Goal: Ask a question: Seek information or help from site administrators or community

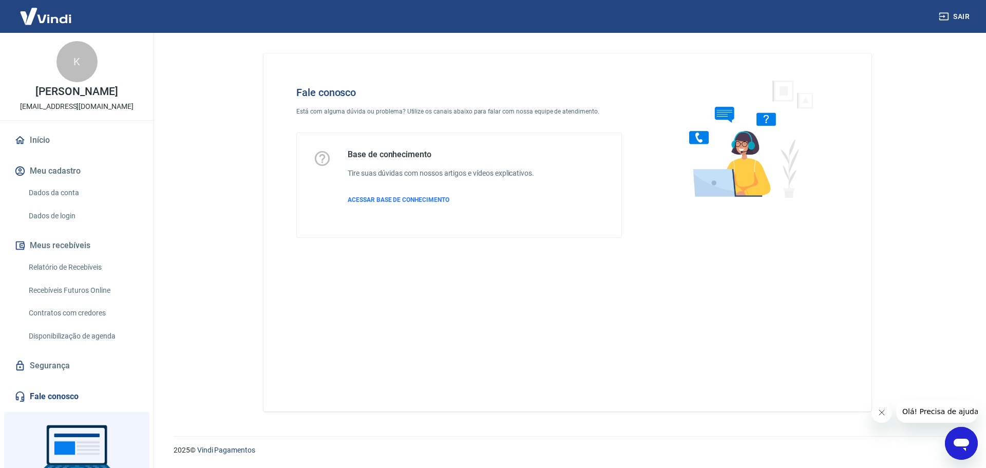
click at [959, 441] on icon "Abrir janela de mensagens" at bounding box center [961, 445] width 15 height 12
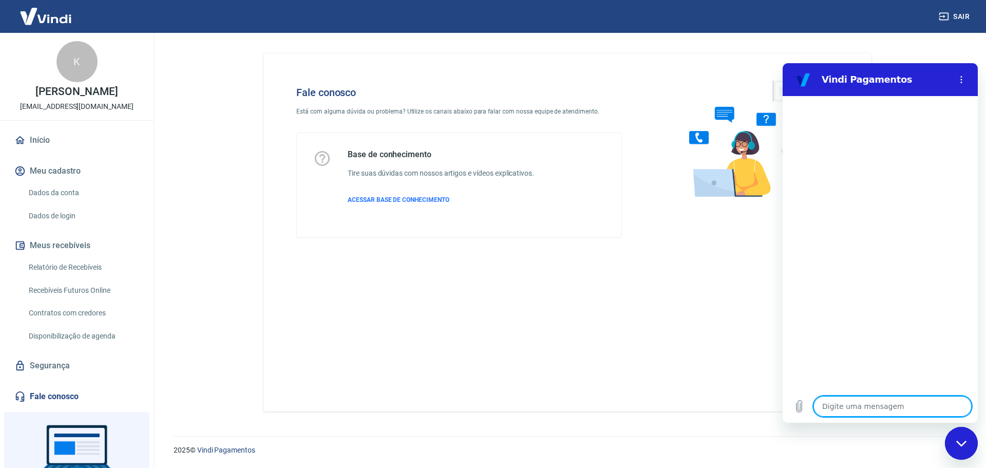
click at [900, 410] on textarea at bounding box center [893, 406] width 158 height 21
type textarea "F"
type textarea "x"
type textarea "Fa"
type textarea "x"
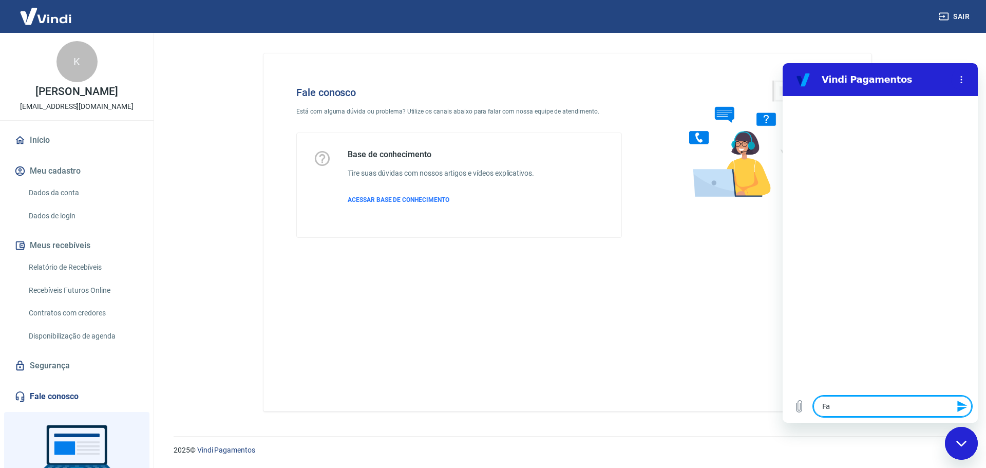
type textarea "Faç"
type textarea "x"
type textarea "Faça"
type textarea "x"
type textarea "Façar"
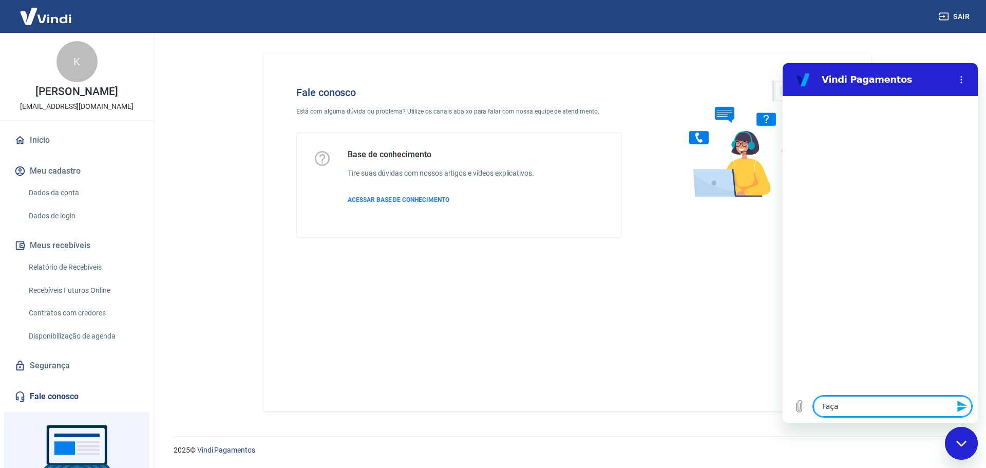
type textarea "x"
type textarea "Façar"
type textarea "x"
type textarea "Façar"
type textarea "x"
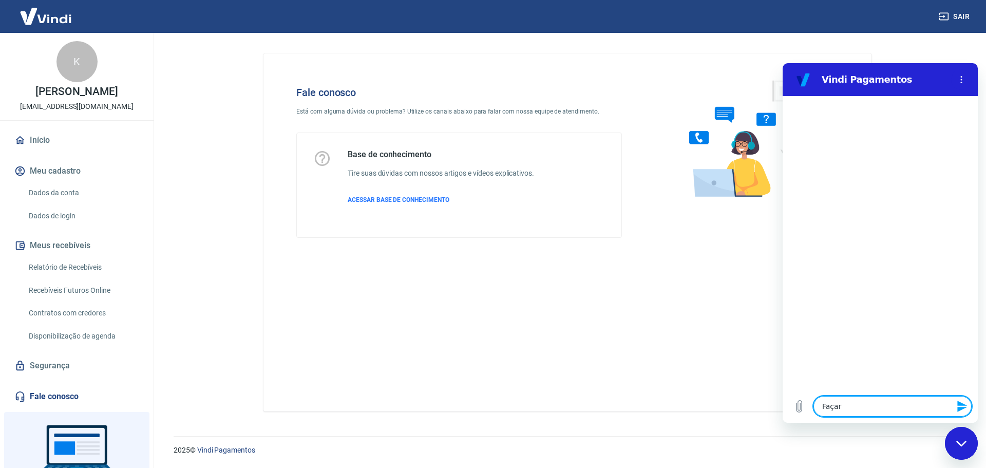
type textarea "Faça"
type textarea "x"
type textarea "Faç"
type textarea "x"
type textarea "Fa"
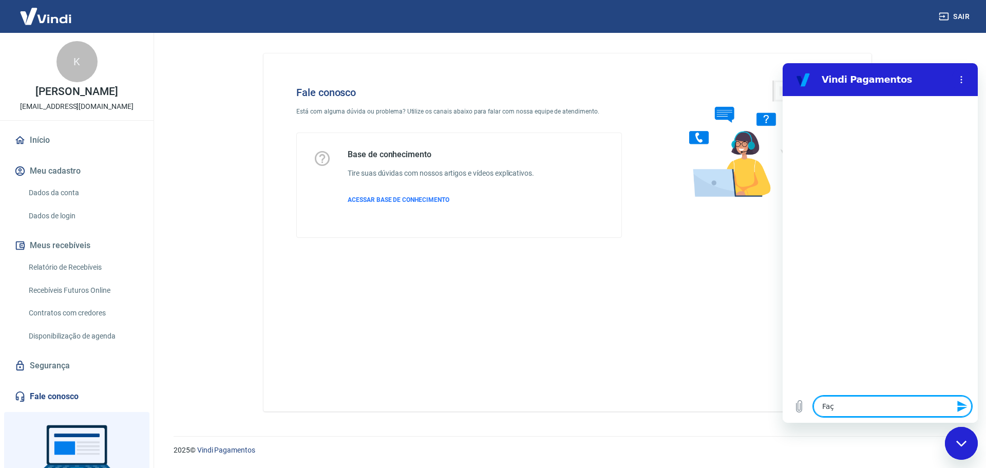
type textarea "x"
type textarea "Fal"
type textarea "x"
type textarea "Fala"
type textarea "x"
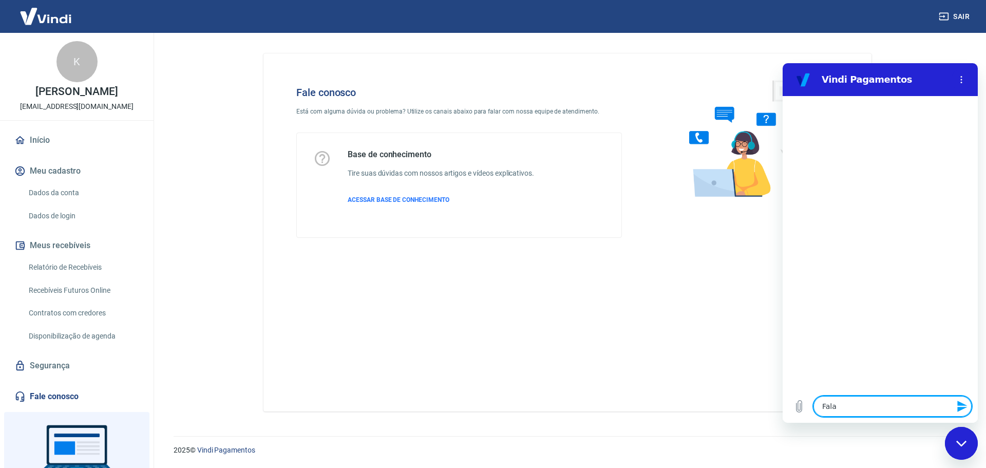
type textarea "Falar"
type textarea "x"
type textarea "Falar"
type textarea "x"
type textarea "Falar c"
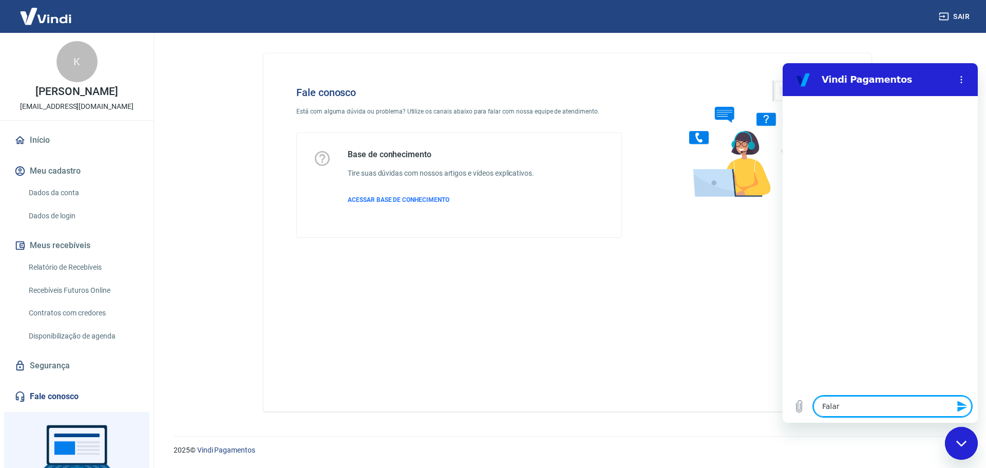
type textarea "x"
type textarea "Falar co"
type textarea "x"
type textarea "Falar com"
type textarea "x"
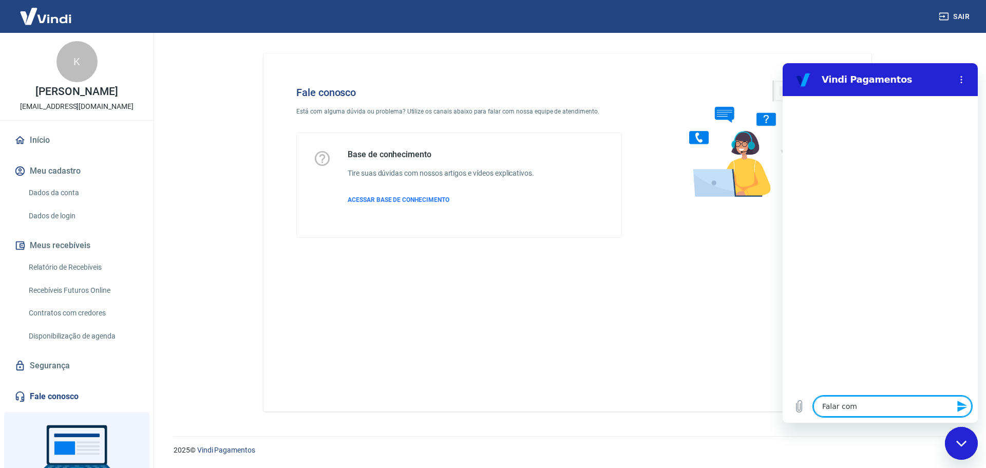
type textarea "Falar com"
type textarea "x"
type textarea "Falar com a"
type textarea "x"
type textarea "Falar com at"
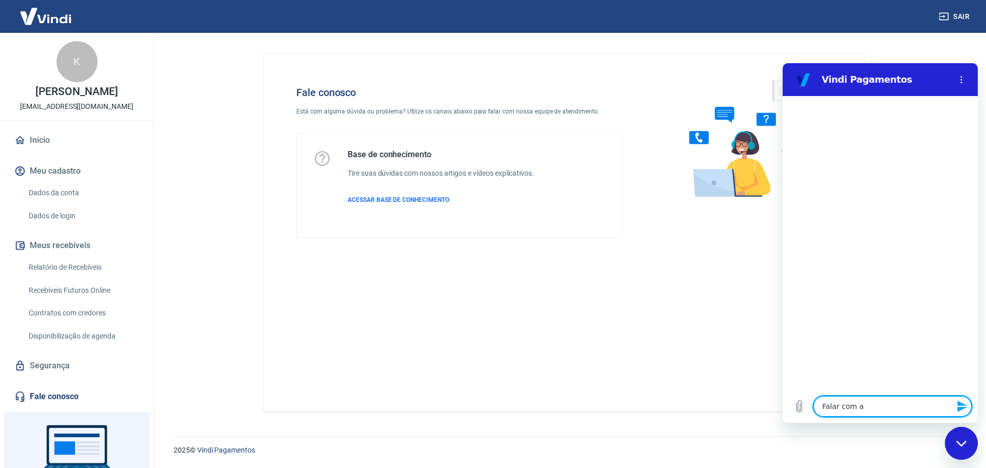
type textarea "x"
type textarea "Falar com ate"
type textarea "x"
type textarea "Falar com [GEOGRAPHIC_DATA]"
type textarea "x"
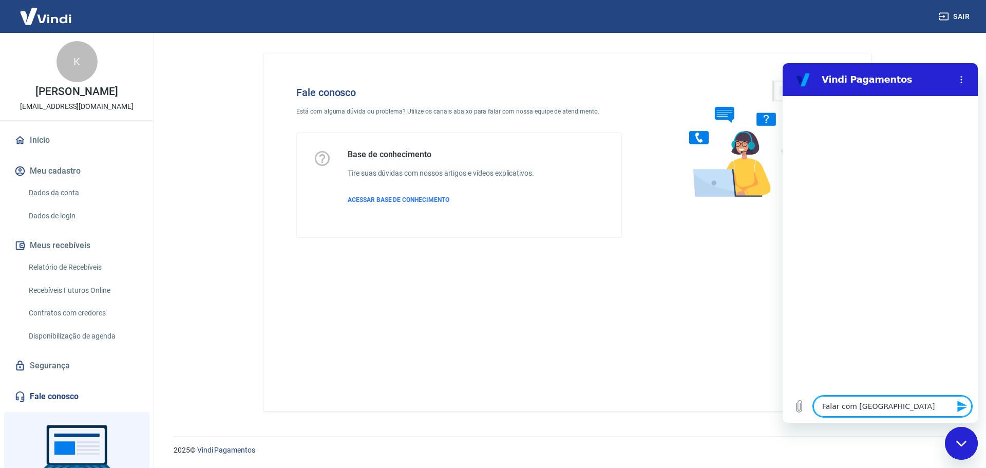
type textarea "Falar com atend"
type textarea "x"
type textarea "Falar com atende"
type textarea "x"
type textarea "Falar com atenden"
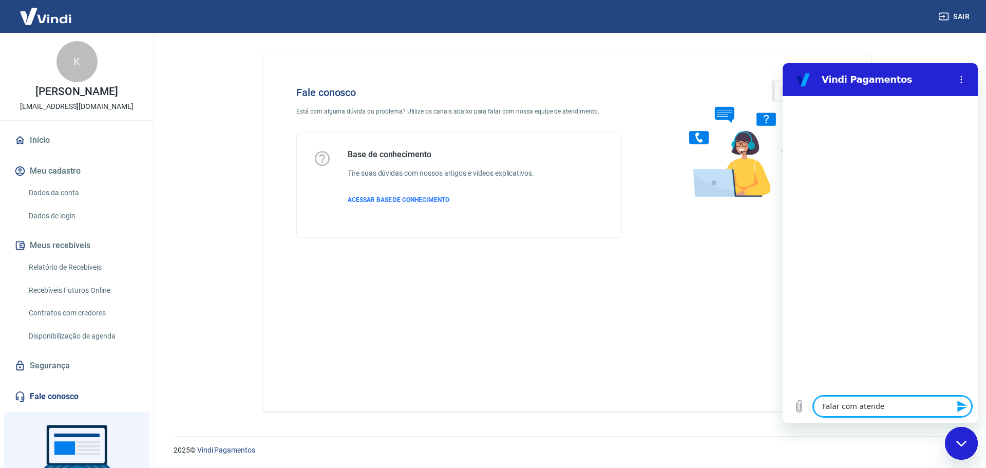
type textarea "x"
type textarea "Falar com atendent"
type textarea "x"
type textarea "Falar com atendente"
type textarea "x"
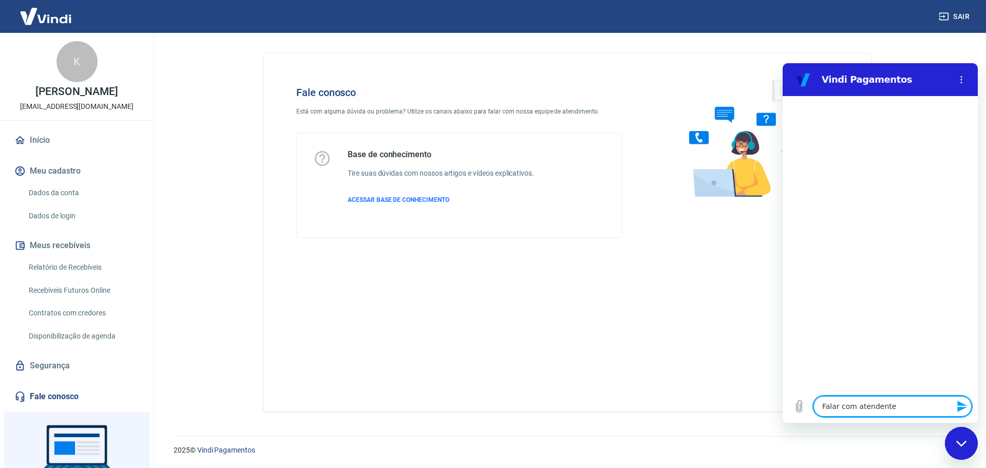
click at [900, 410] on textarea "Falar com atendente" at bounding box center [893, 406] width 158 height 21
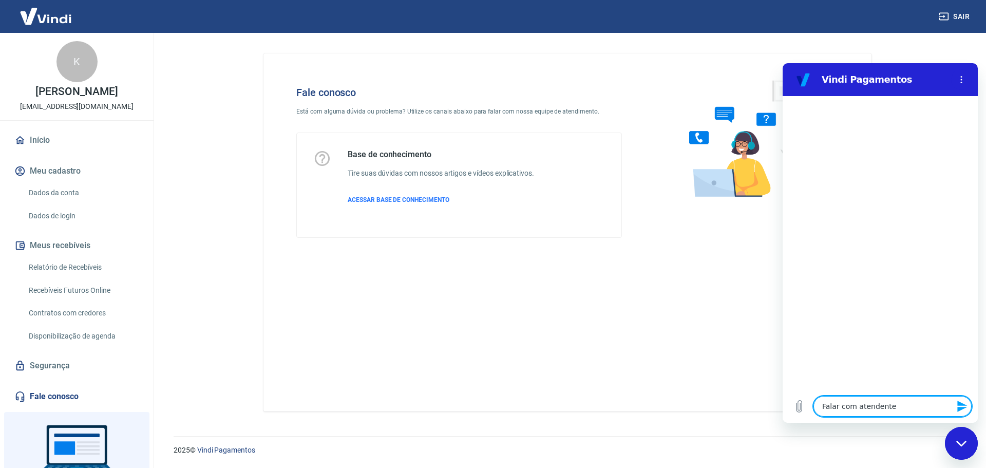
type textarea "x"
type textarea "F"
type textarea "x"
type textarea "Fa"
type textarea "x"
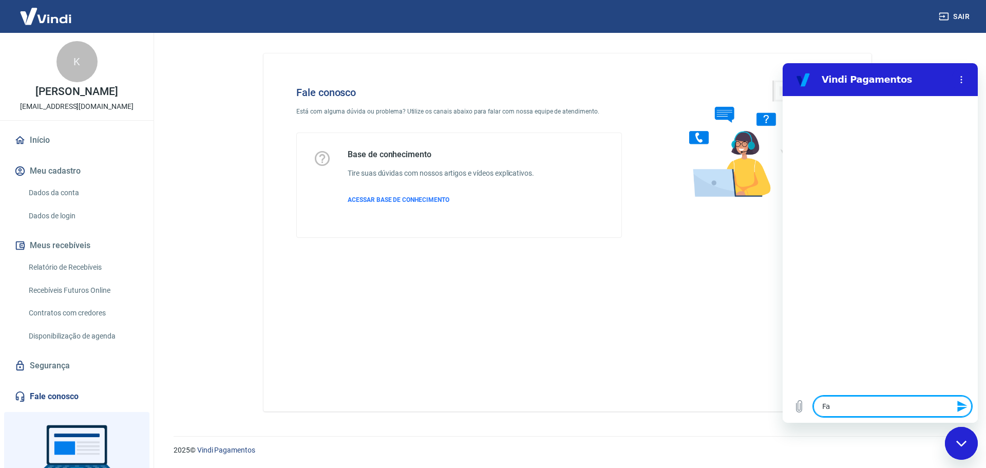
type textarea "Fal"
type textarea "x"
type textarea "Fala"
type textarea "x"
type textarea "Falar"
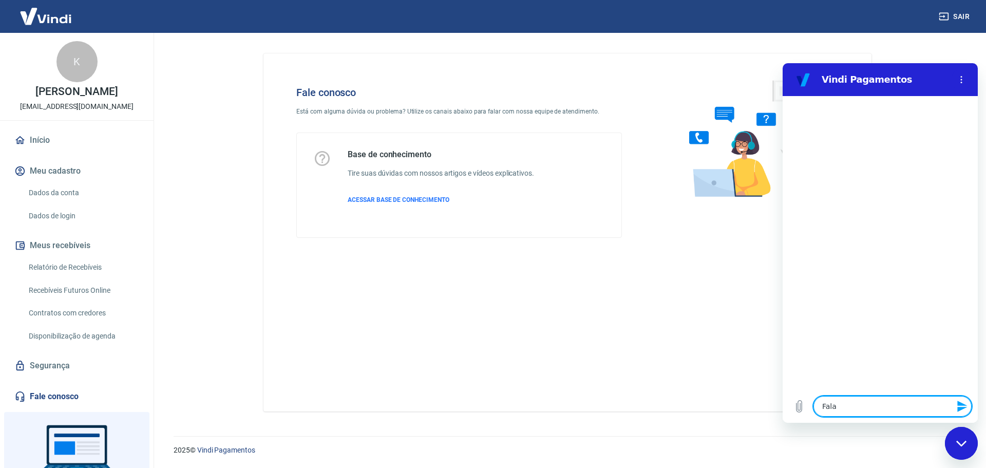
type textarea "x"
type textarea "Falar"
type textarea "x"
type textarea "Falar c"
type textarea "x"
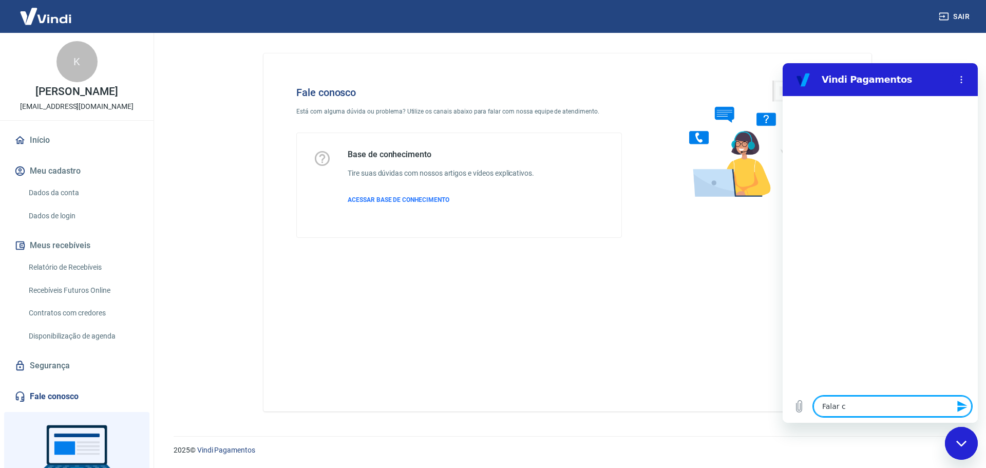
type textarea "Falar co"
type textarea "x"
type textarea "Falar com"
type textarea "x"
type textarea "Falar com"
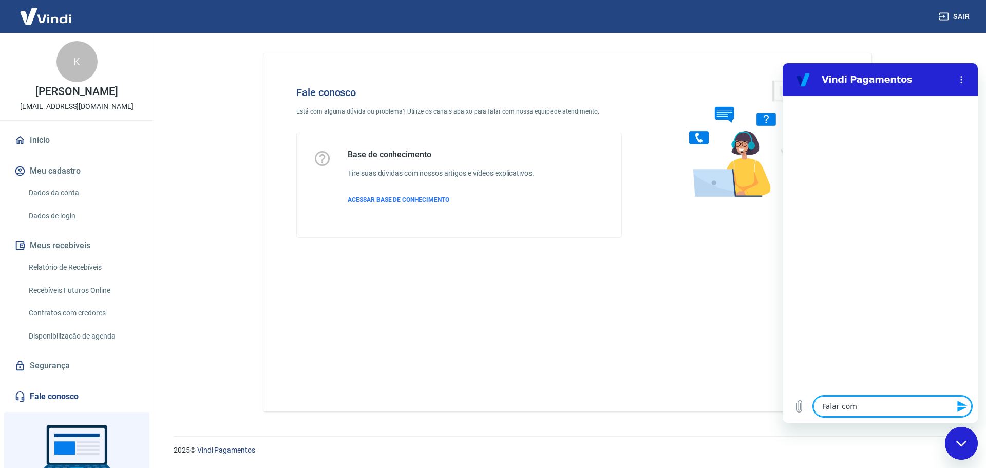
type textarea "x"
type textarea "Falar com a"
type textarea "x"
type textarea "Falar com at"
type textarea "x"
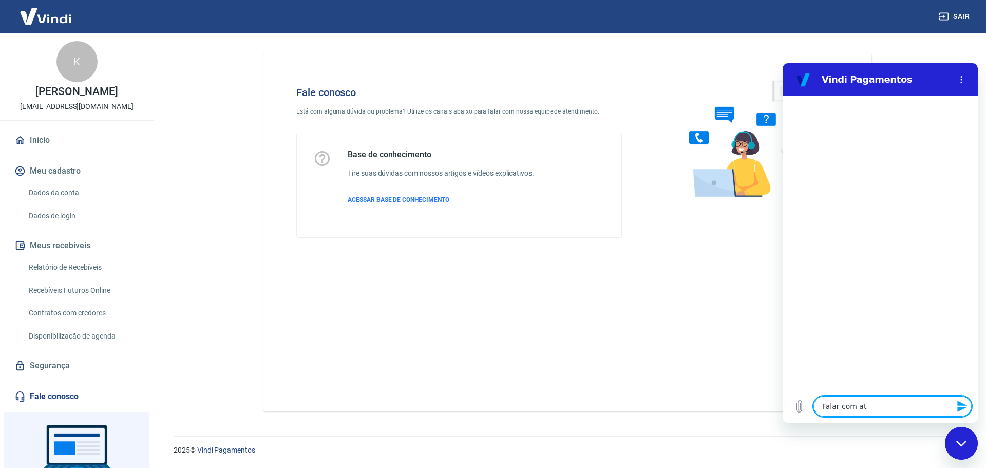
type textarea "Falar com ate"
type textarea "x"
type textarea "Falar com [GEOGRAPHIC_DATA]"
type textarea "x"
type textarea "Falar com atend"
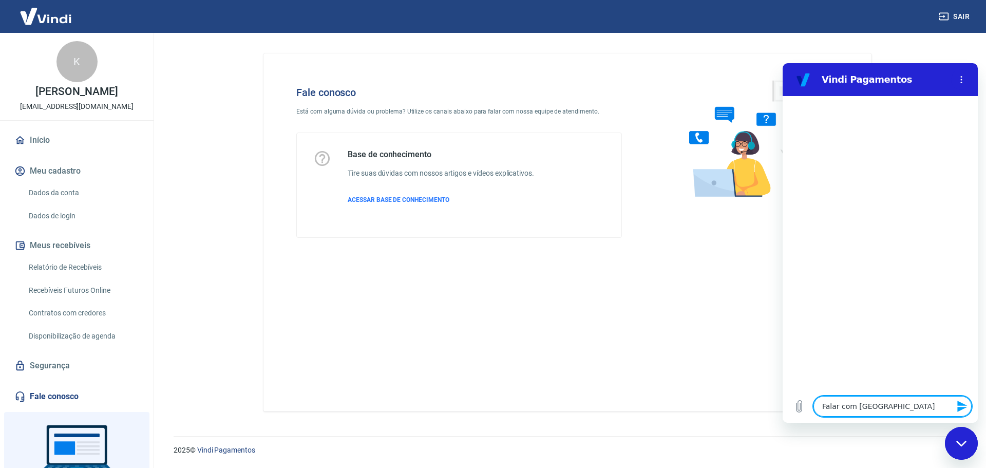
type textarea "x"
type textarea "Falar com atende"
type textarea "x"
type textarea "Falar com atenden"
type textarea "x"
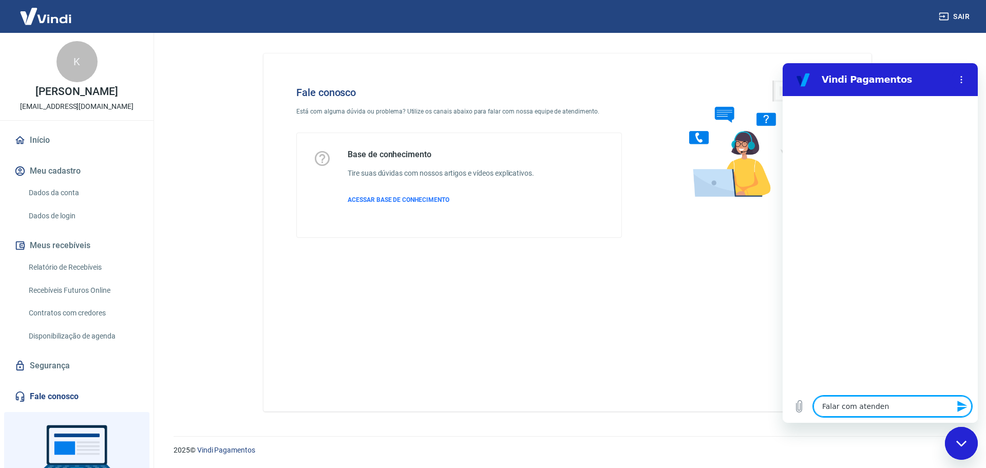
type textarea "Falar com atendent"
type textarea "x"
type textarea "Falar com atendente"
type textarea "x"
click at [900, 410] on textarea "Falar com atendente" at bounding box center [893, 406] width 158 height 21
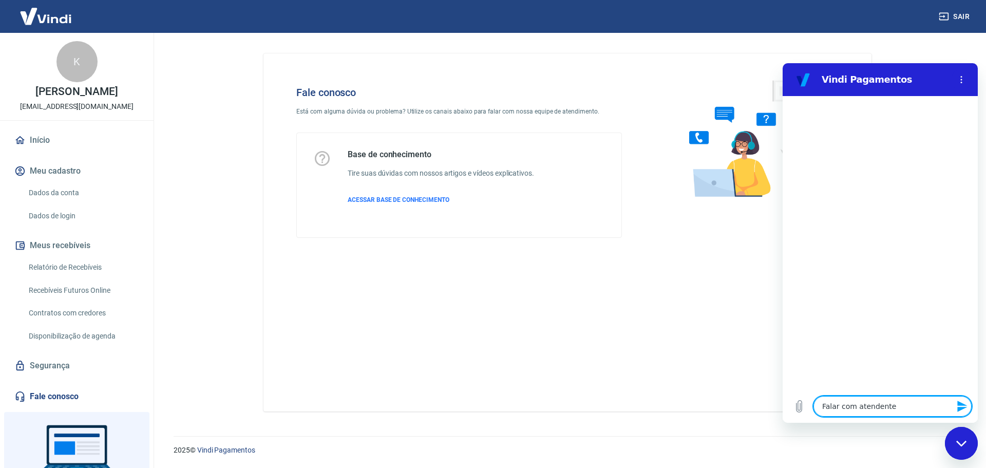
click at [900, 410] on textarea "Falar com atendente" at bounding box center [893, 406] width 158 height 21
type textarea "x"
type textarea "f"
type textarea "x"
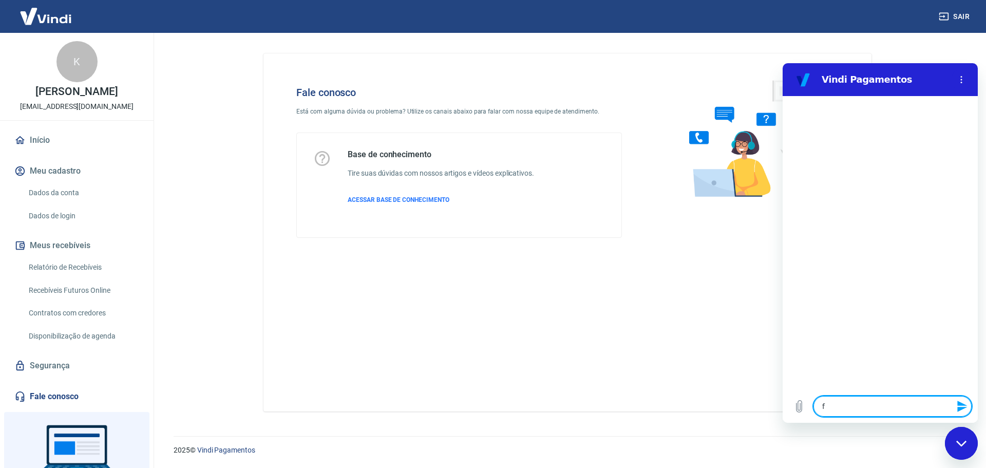
type textarea "fF"
type textarea "x"
type textarea "f"
type textarea "x"
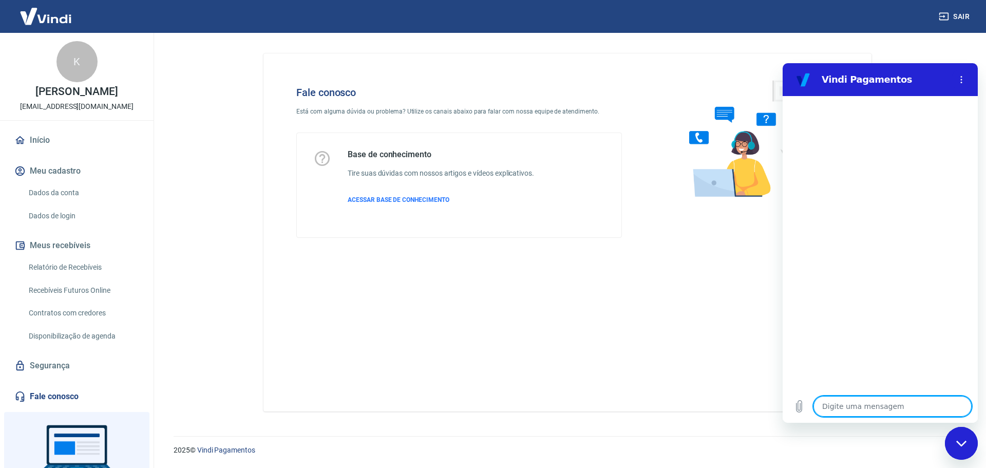
type textarea "F"
type textarea "x"
type textarea "Fa"
type textarea "x"
type textarea "Fal"
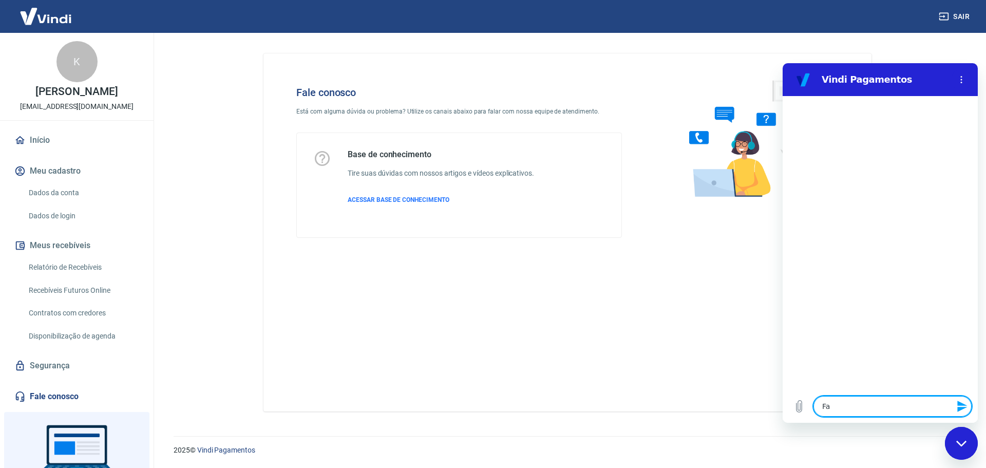
type textarea "x"
type textarea "Fala"
type textarea "x"
type textarea "Falar"
type textarea "x"
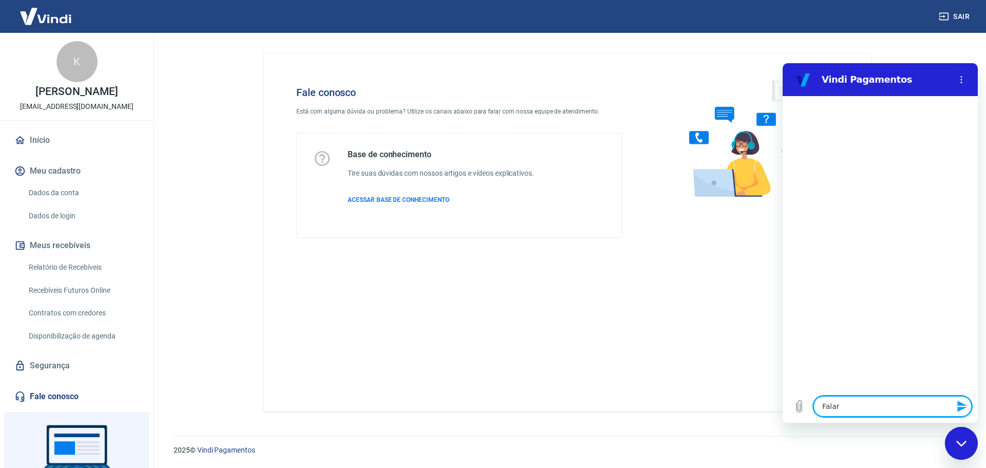
type textarea "Falar"
type textarea "x"
type textarea "Falar c"
type textarea "x"
type textarea "Falar co"
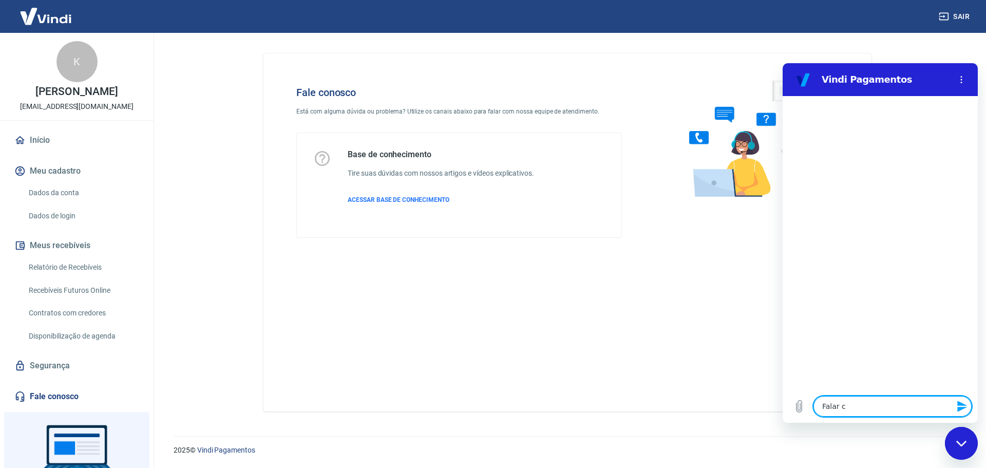
type textarea "x"
type textarea "Falar com"
type textarea "x"
type textarea "Falar com"
type textarea "x"
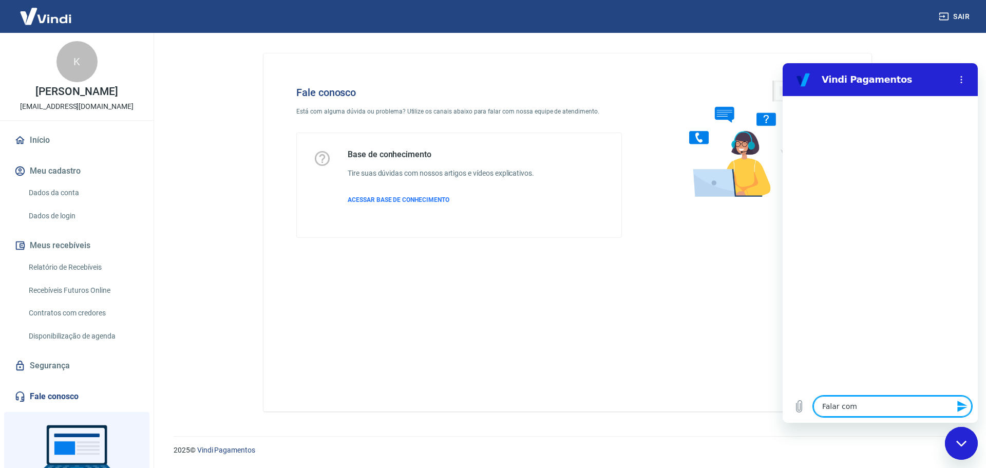
type textarea "Falar com a"
type textarea "x"
type textarea "Falar com at"
type textarea "x"
type textarea "Falar com ate"
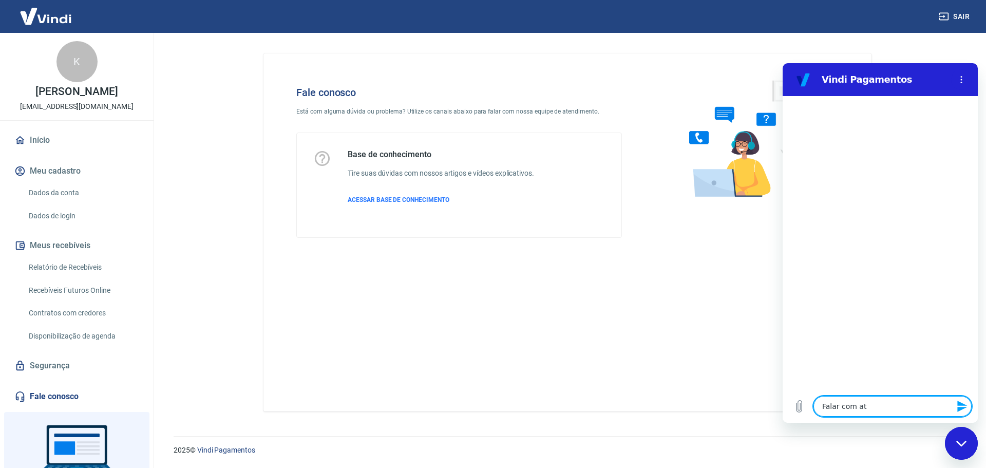
type textarea "x"
type textarea "Falar com [GEOGRAPHIC_DATA]"
type textarea "x"
type textarea "Falar com atend"
type textarea "x"
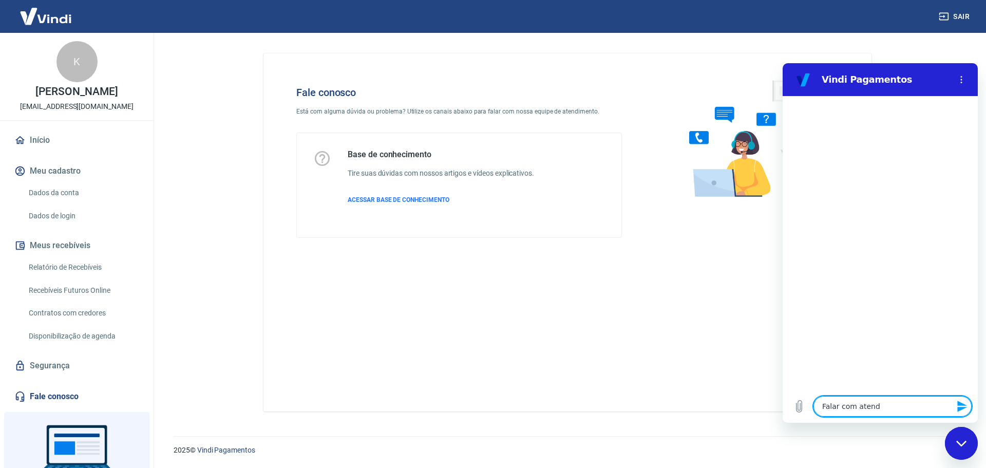
type textarea "Falar com atende"
type textarea "x"
type textarea "Falar com atenden"
type textarea "x"
type textarea "Falar com atendent"
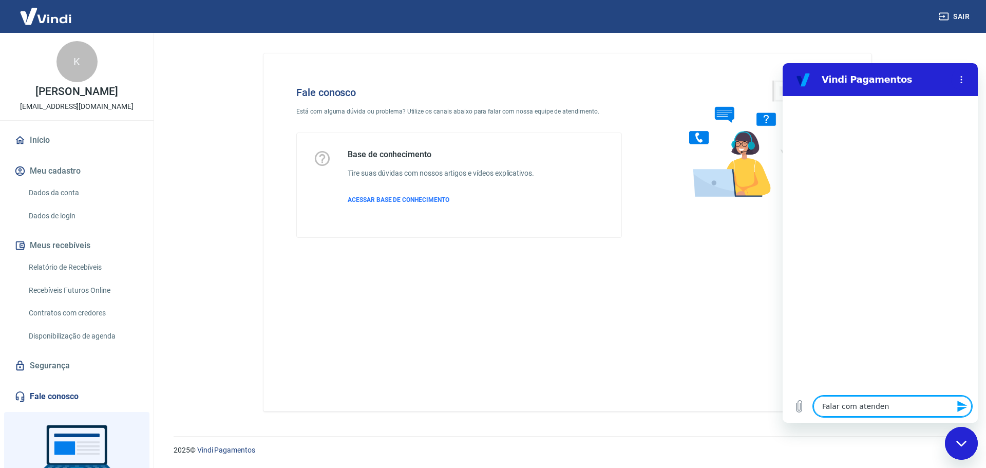
type textarea "x"
type textarea "Falar com atendente"
type textarea "x"
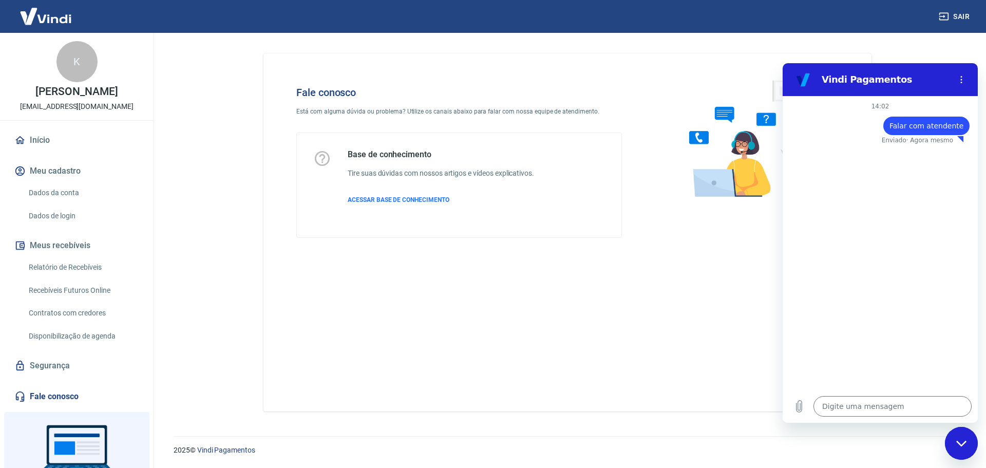
click at [939, 123] on span "Falar com atendente" at bounding box center [927, 126] width 74 height 10
copy span "Falar com atendente"
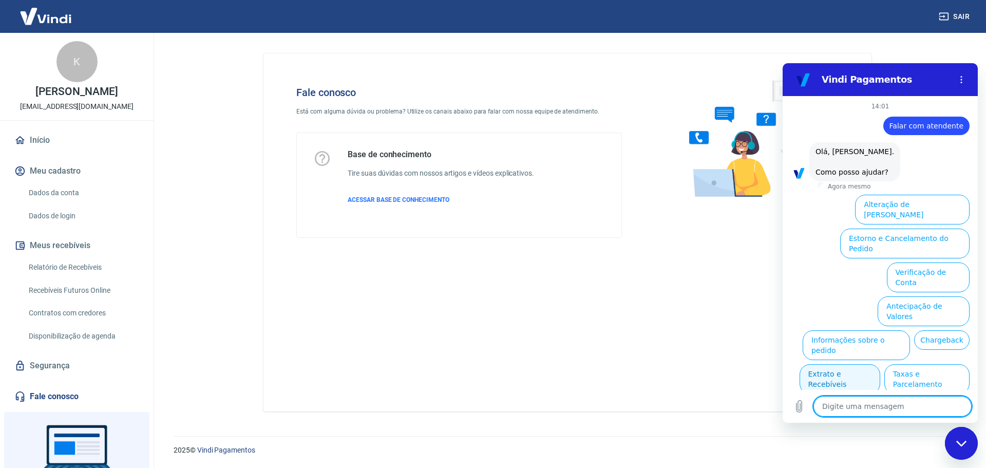
click at [856, 364] on button "Extrato e Recebíveis" at bounding box center [840, 379] width 81 height 30
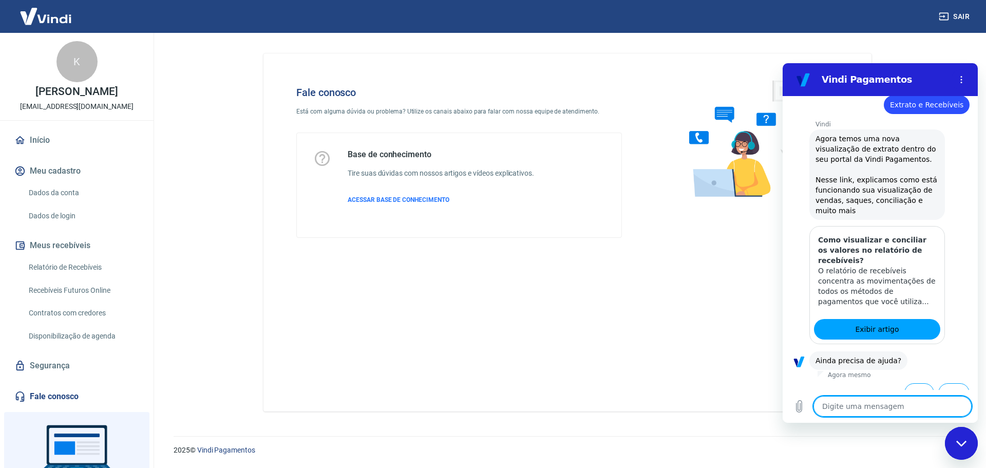
scroll to position [118, 0]
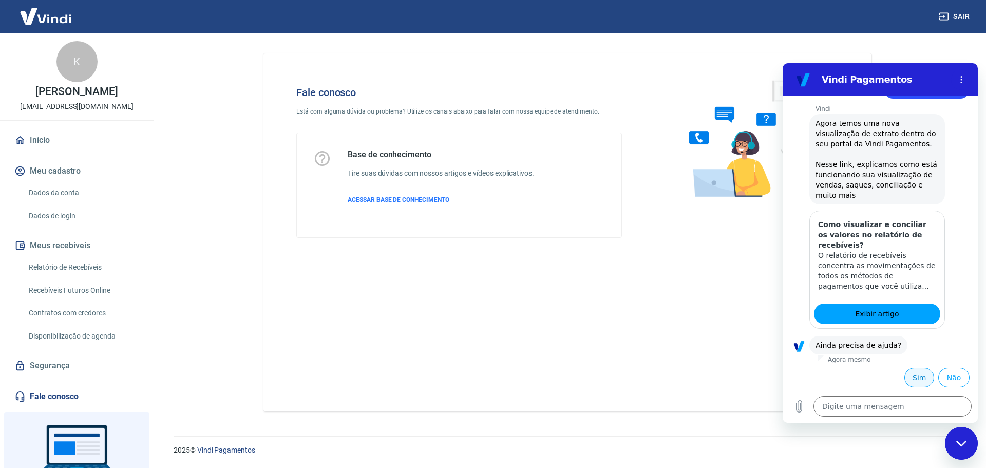
click at [911, 377] on button "Sim" at bounding box center [920, 378] width 30 height 20
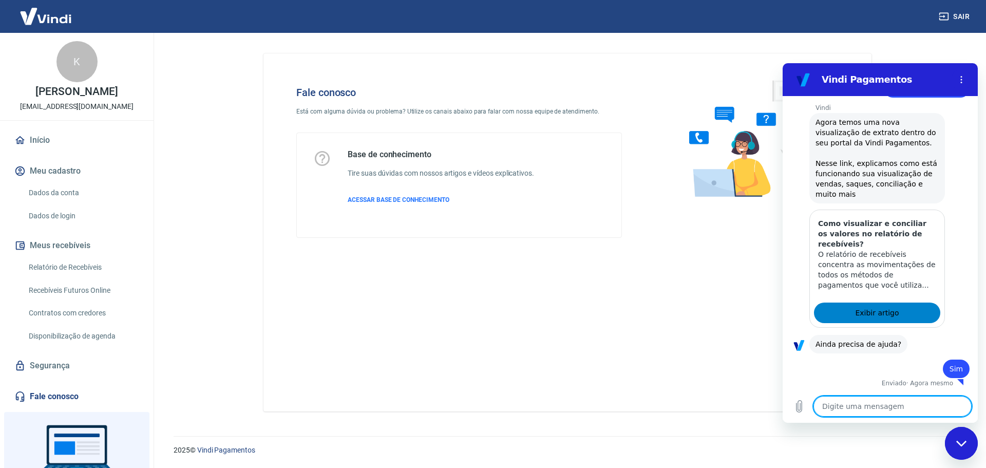
type textarea "x"
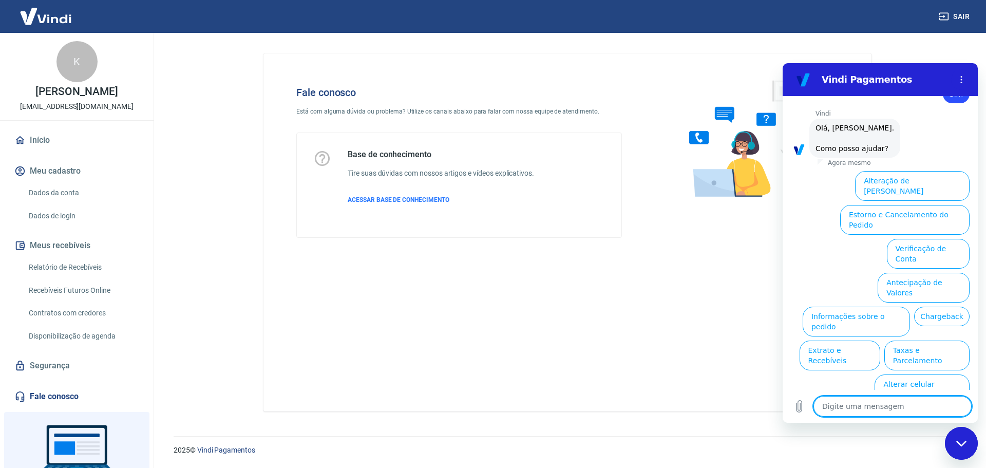
scroll to position [396, 0]
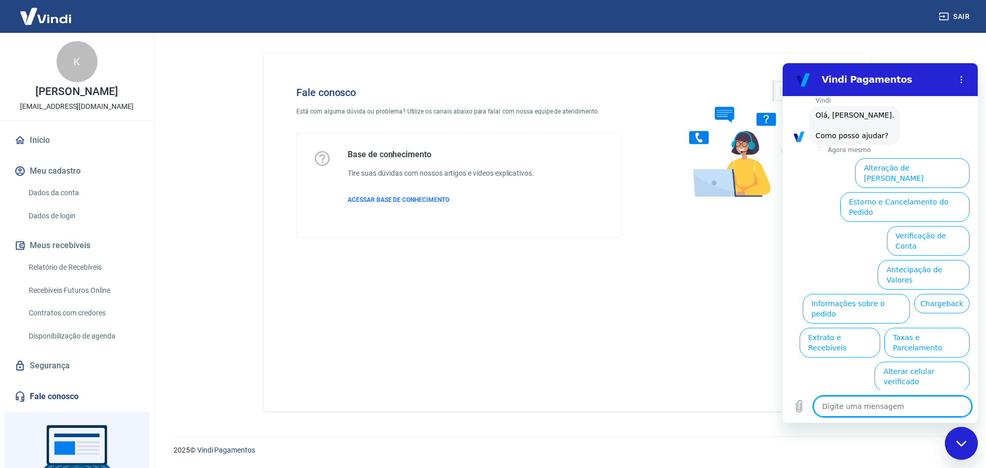
paste textarea "Falar com atendente"
type textarea "Falar com atendente"
type textarea "x"
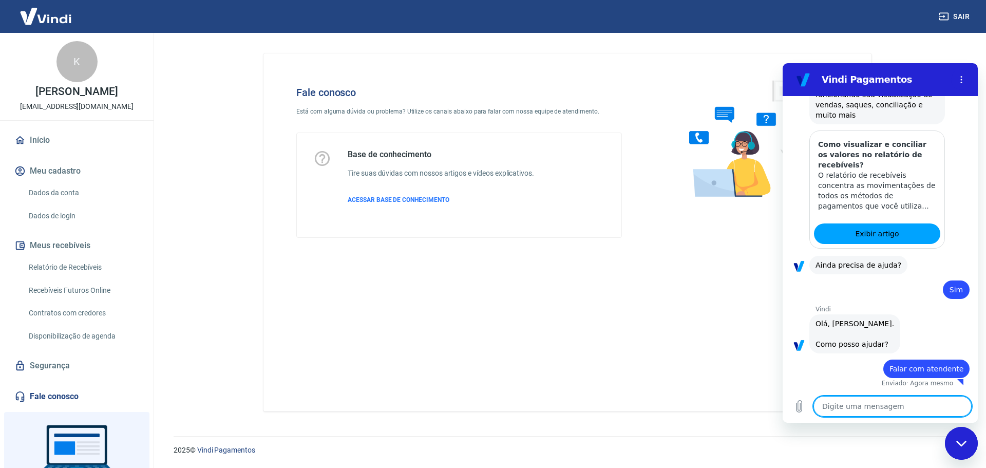
type textarea "x"
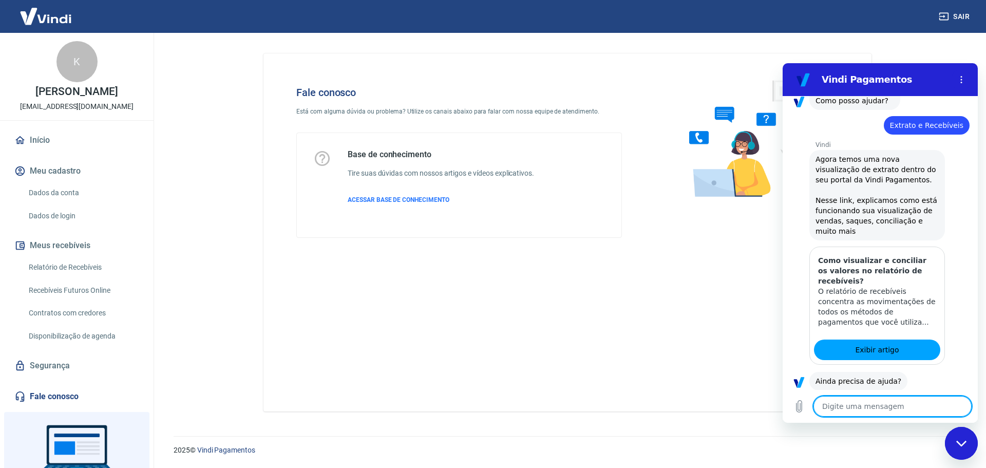
scroll to position [263, 0]
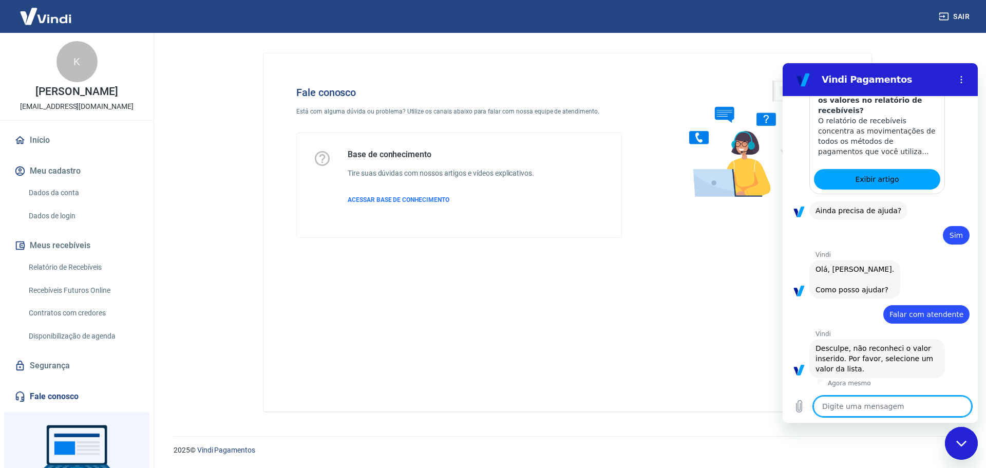
paste textarea "Falar com atendente"
type textarea "Falar com atendente"
type textarea "x"
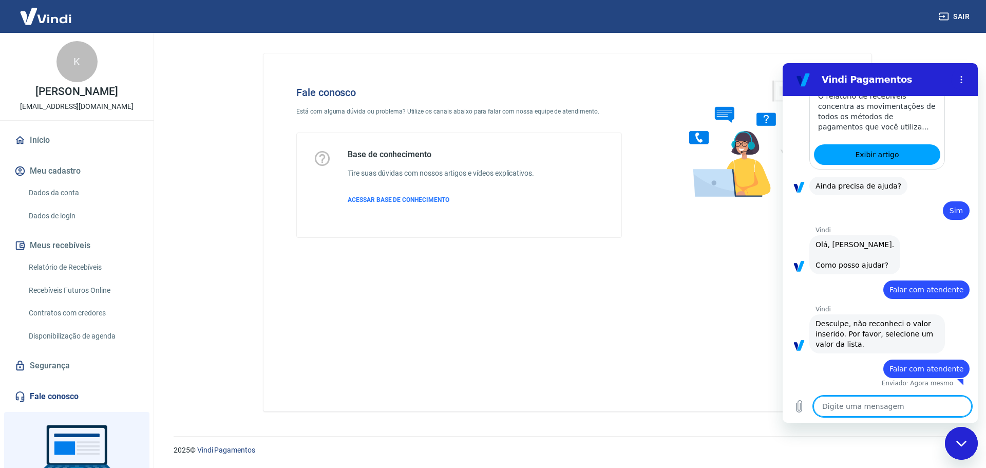
type textarea "x"
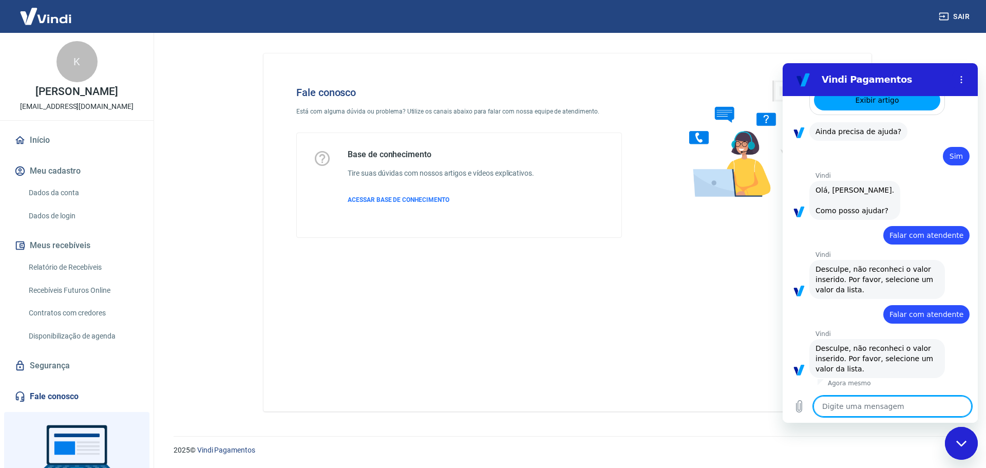
scroll to position [342, 0]
type textarea "j"
type textarea "x"
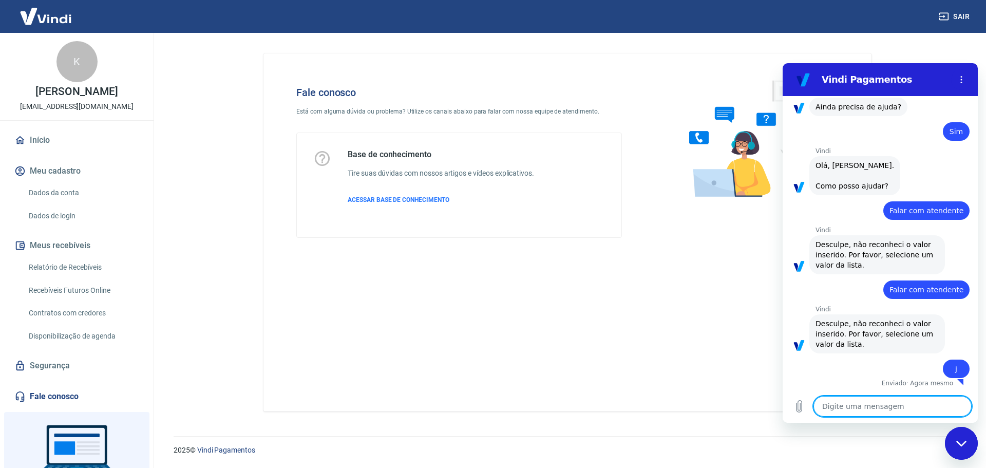
type textarea "x"
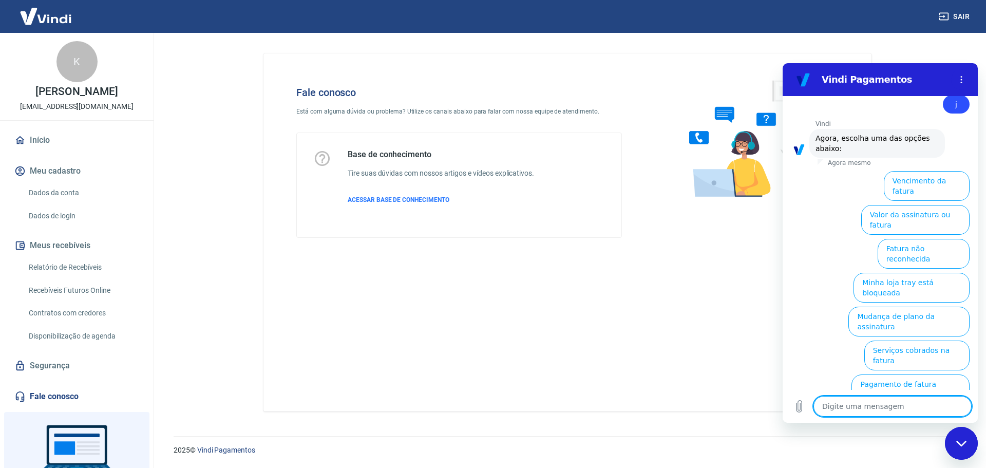
scroll to position [623, 0]
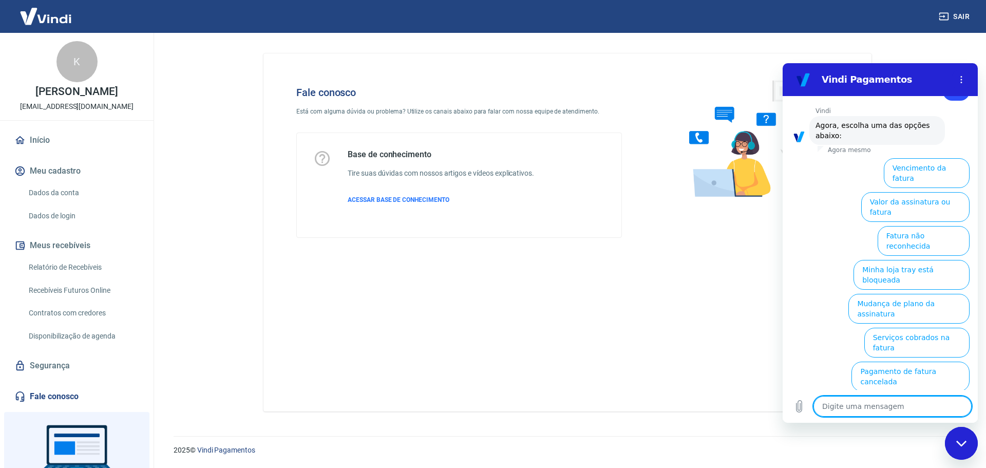
click at [886, 413] on textarea at bounding box center [893, 406] width 158 height 21
paste textarea "Falar com atendente"
type textarea "Falar com atendente"
type textarea "x"
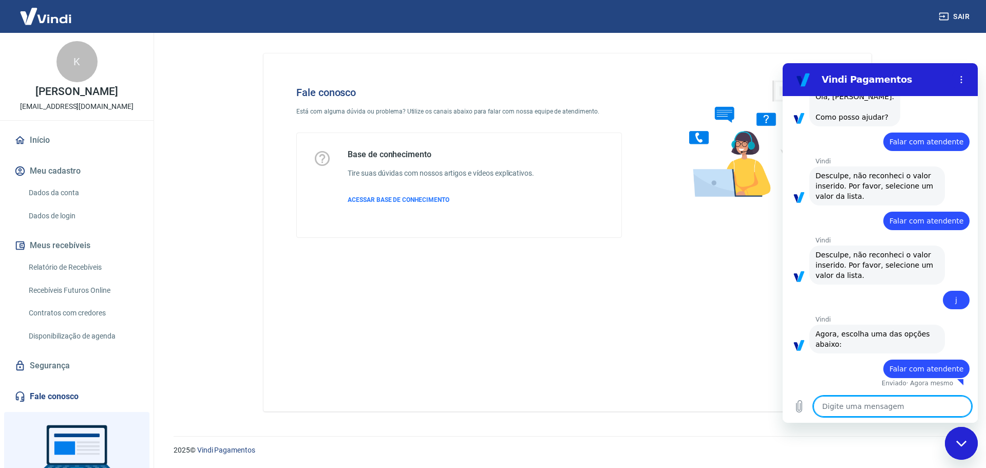
type textarea "x"
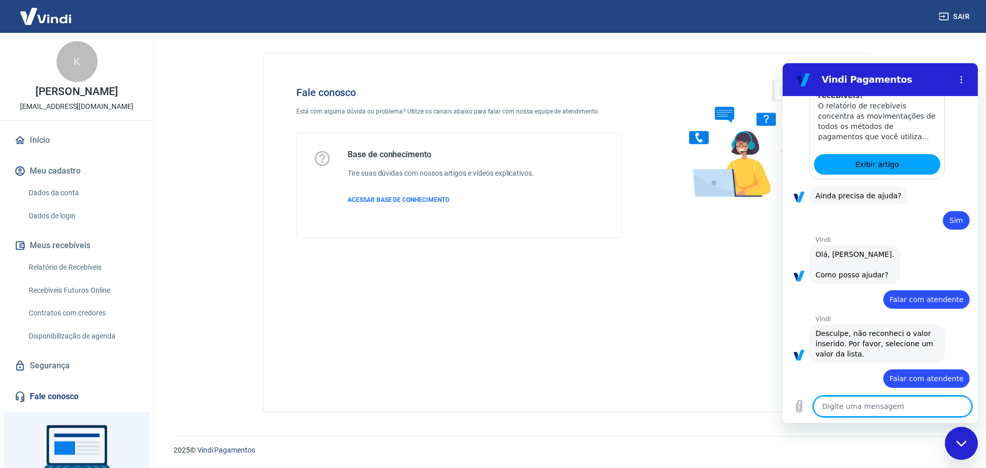
scroll to position [490, 0]
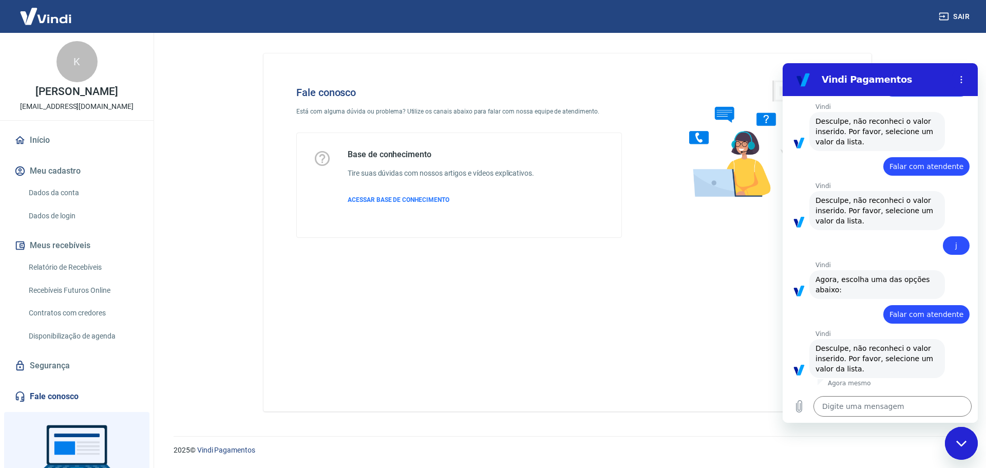
click at [838, 388] on div at bounding box center [880, 388] width 195 height 2
click at [848, 408] on textarea at bounding box center [893, 406] width 158 height 21
type textarea "Q"
type textarea "x"
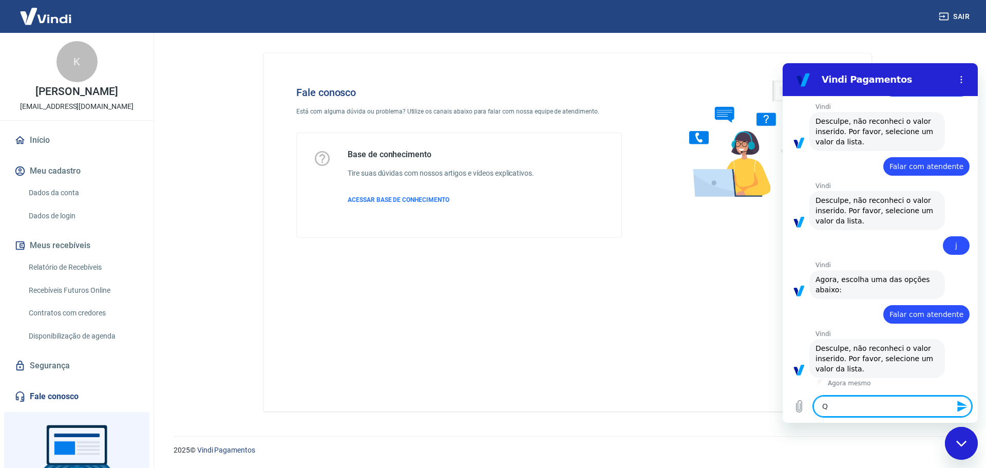
type textarea "Qu"
type textarea "x"
type textarea "Que"
type textarea "x"
type textarea "Que"
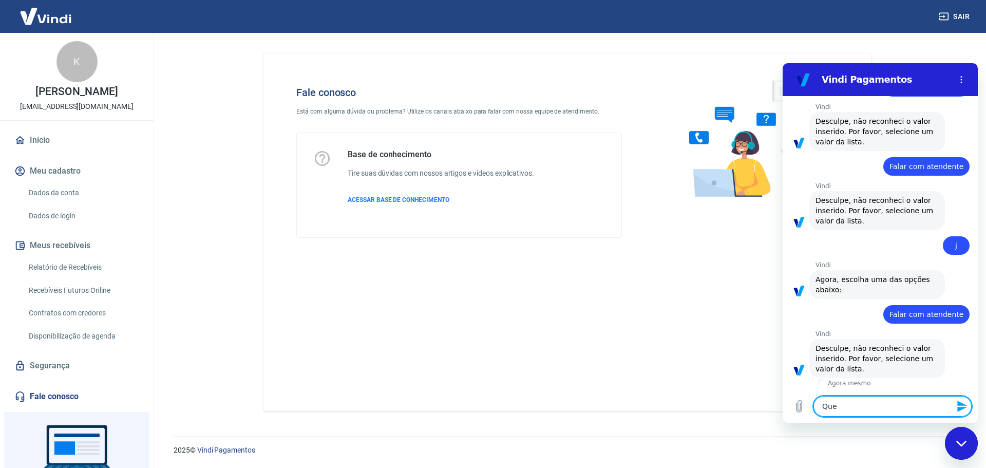
type textarea "x"
type textarea "Que l"
type textarea "x"
type textarea "Que li"
type textarea "x"
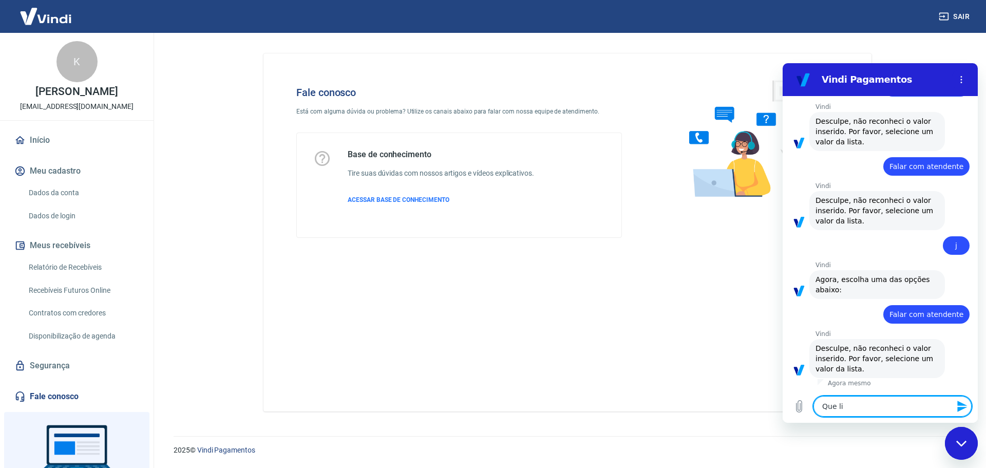
type textarea "Que lis"
type textarea "x"
type textarea "Que list"
type textarea "x"
type textarea "Que lista"
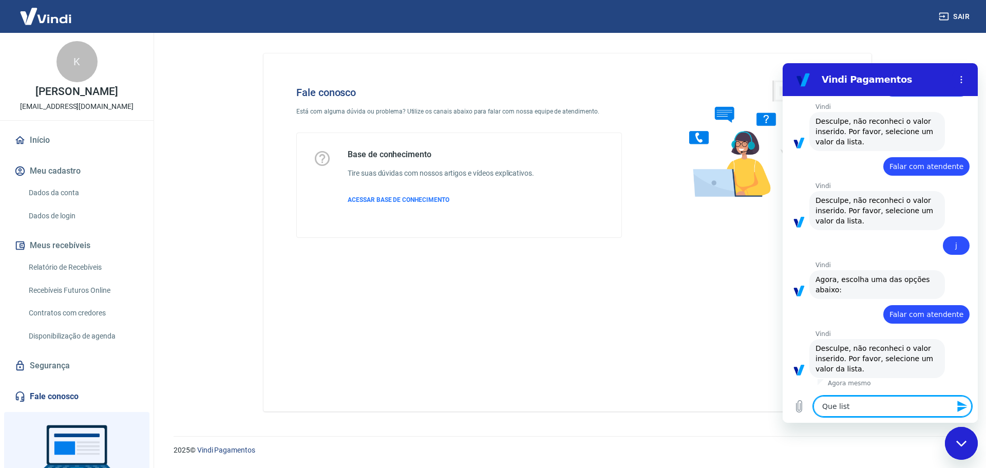
type textarea "x"
type textarea "Que lista?"
type textarea "x"
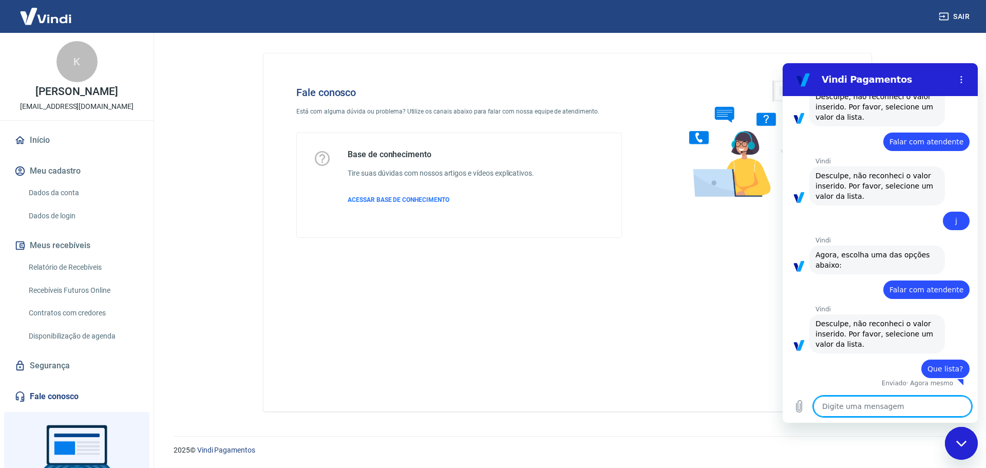
type textarea "x"
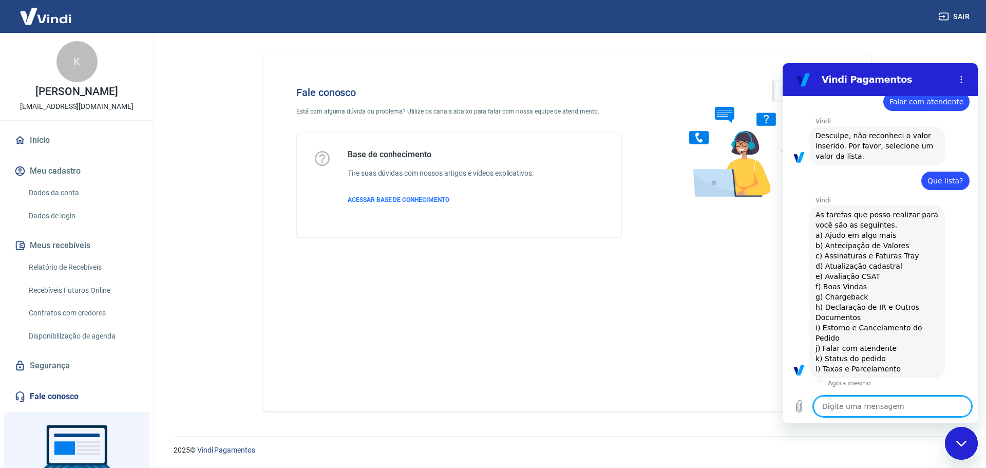
scroll to position [702, 0]
click at [872, 351] on span "As tarefas que posso realizar para você são as seguintes. a) Ajudo em algo mais…" at bounding box center [877, 292] width 123 height 164
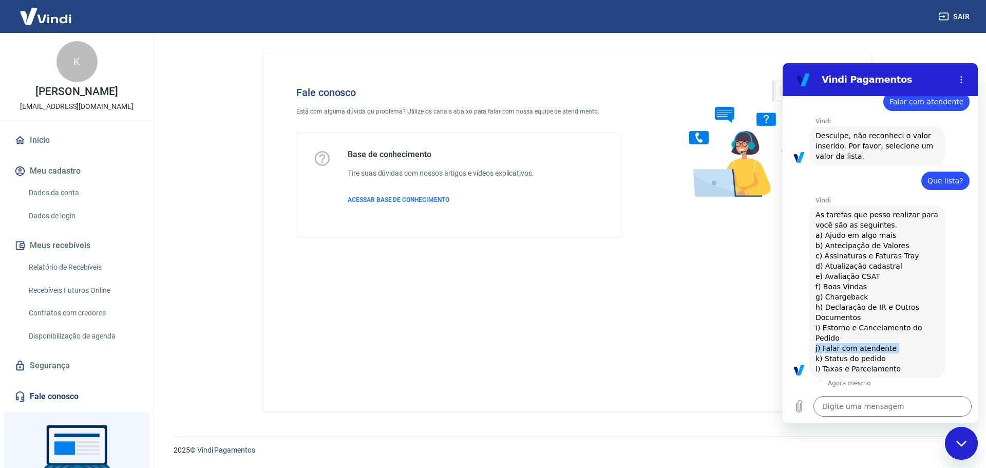
click at [872, 351] on span "As tarefas que posso realizar para você são as seguintes. a) Ajudo em algo mais…" at bounding box center [877, 292] width 123 height 164
copy span "j) Falar com atendente"
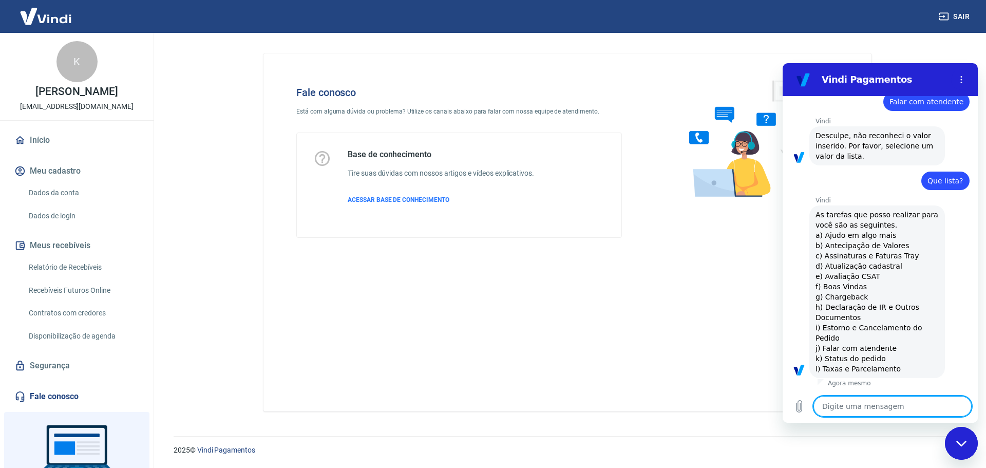
click at [855, 407] on textarea at bounding box center [893, 406] width 158 height 21
paste textarea "j) Falar com atendente"
type textarea "j) Falar com atendente"
type textarea "x"
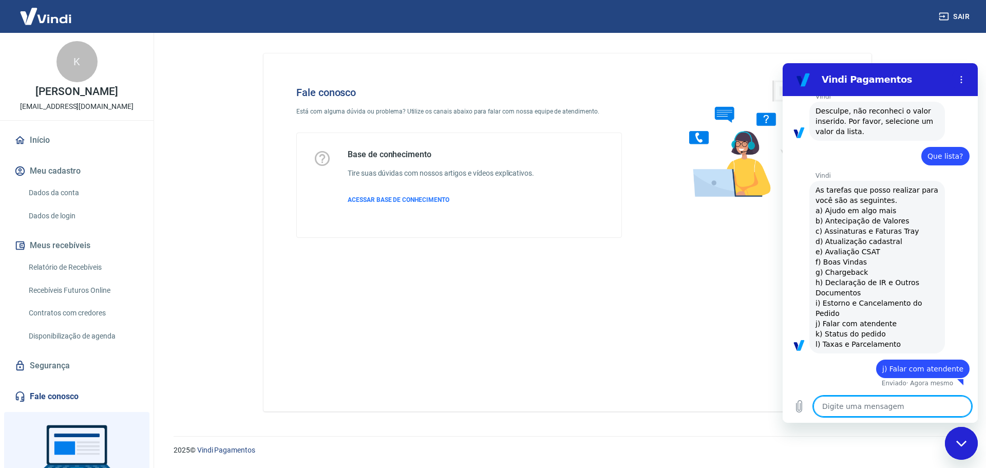
type textarea "x"
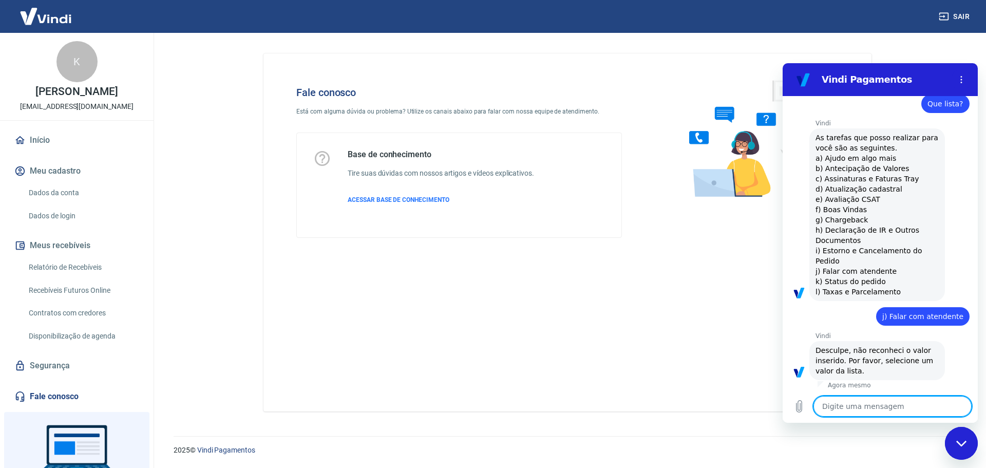
scroll to position [781, 0]
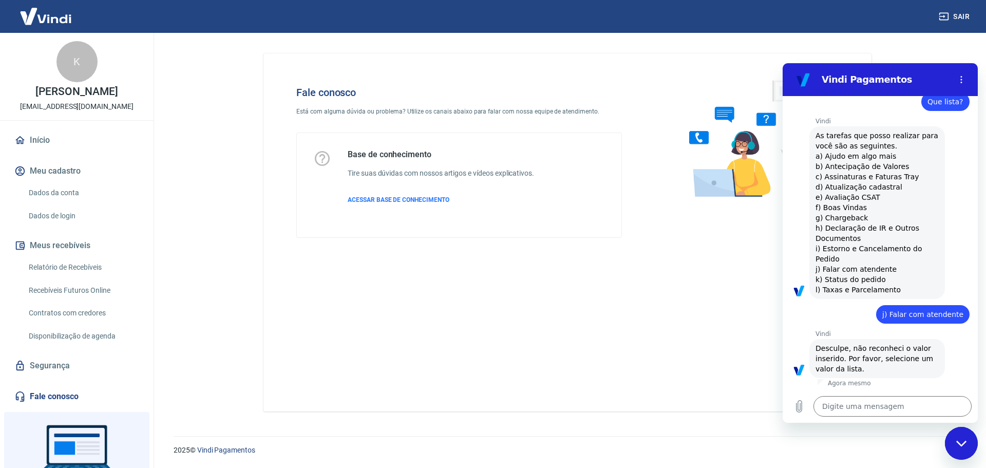
drag, startPoint x: 892, startPoint y: 270, endPoint x: 813, endPoint y: 272, distance: 79.1
click at [813, 272] on div "Vindi diz: As tarefas que posso realizar para você são as seguintes. a) Ajudo e…" at bounding box center [878, 212] width 136 height 173
copy span "j) Falar com atendente"
click at [843, 408] on textarea at bounding box center [893, 406] width 158 height 21
paste textarea "j) Falar com atendente"
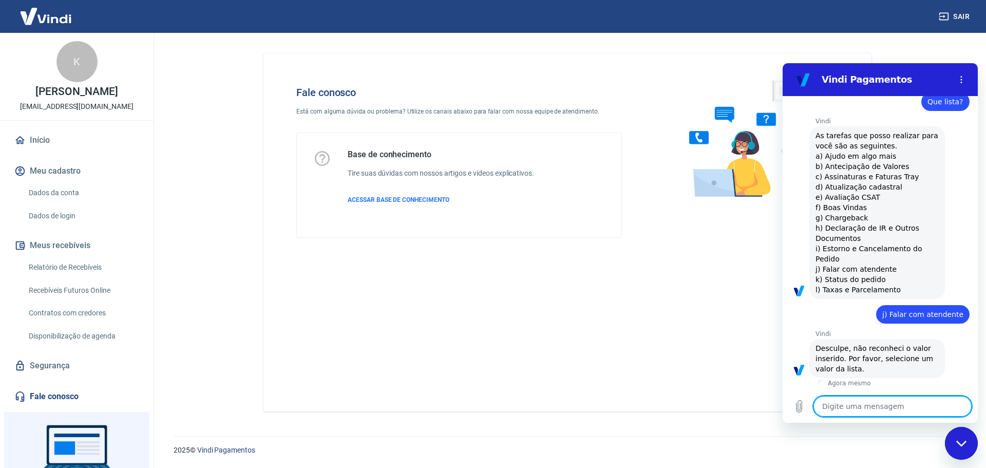
type textarea "j) Falar com atendente"
type textarea "x"
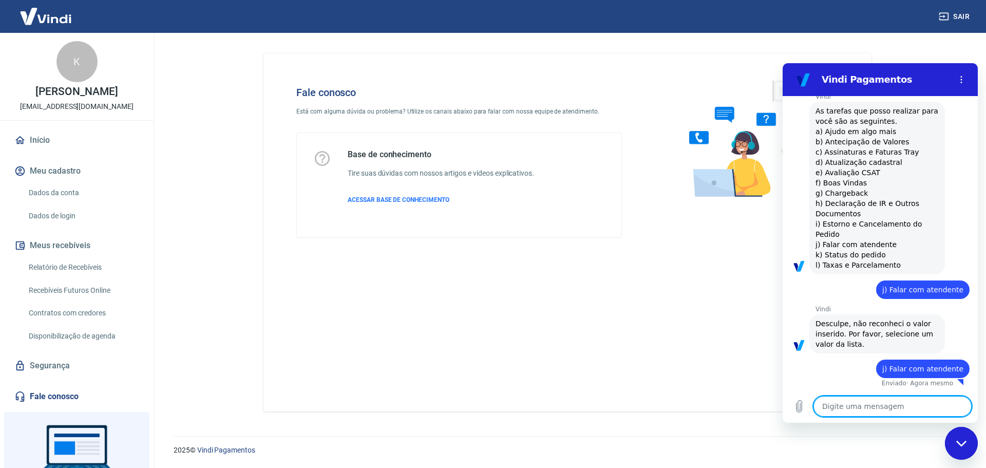
type textarea "x"
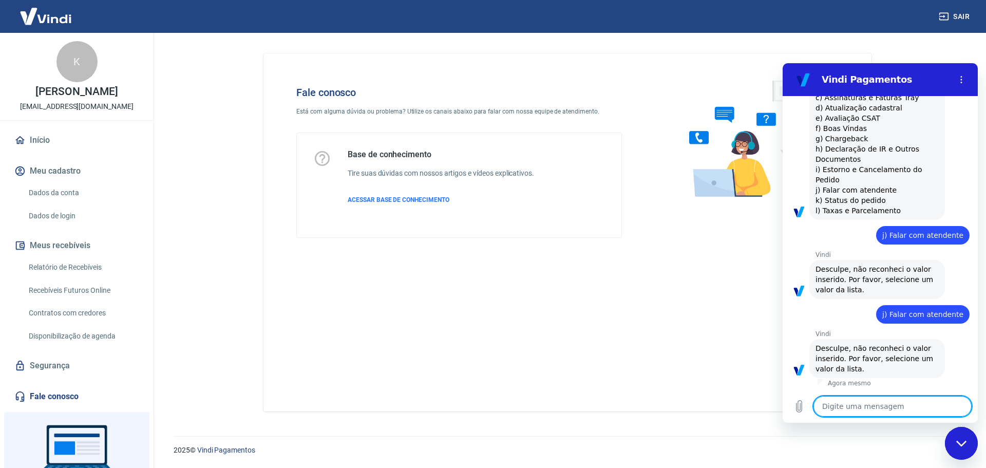
scroll to position [861, 0]
click at [882, 405] on textarea at bounding box center [893, 406] width 158 height 21
type textarea "F"
type textarea "x"
type textarea "FA"
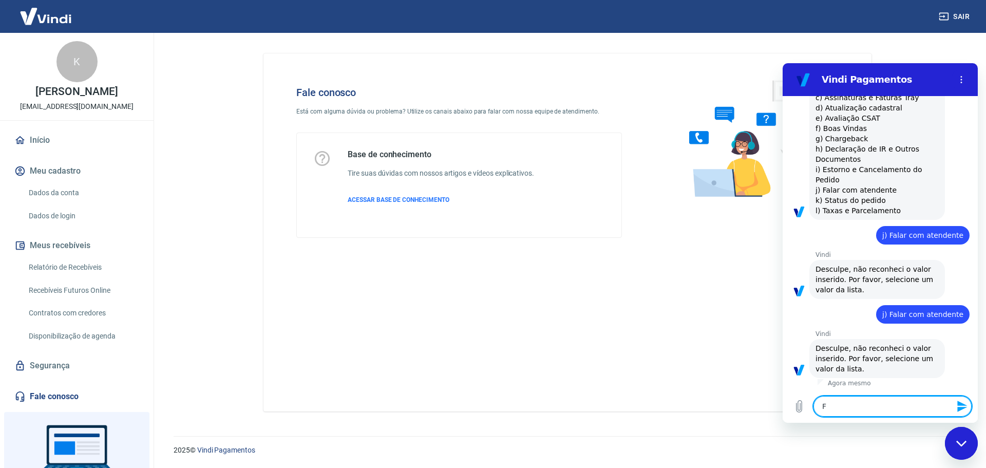
type textarea "x"
type textarea "FAL"
type textarea "x"
type textarea "FALA"
type textarea "x"
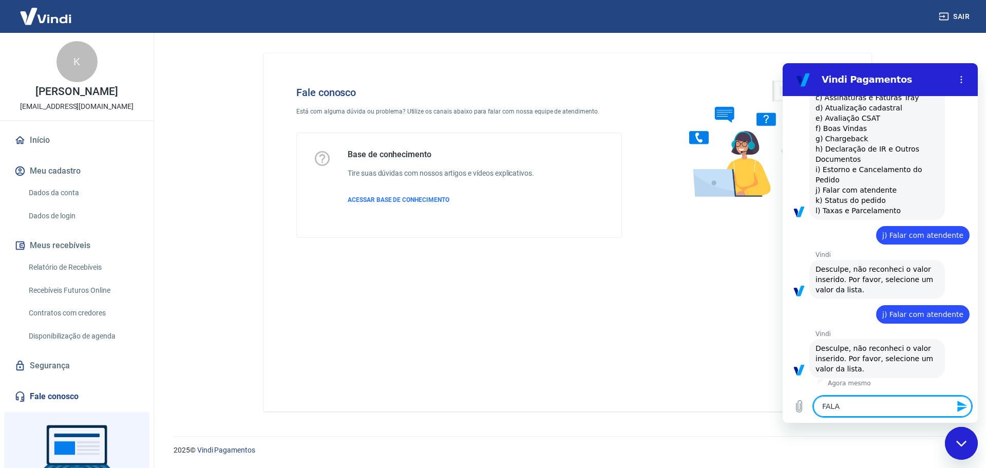
type textarea "FALAR"
type textarea "x"
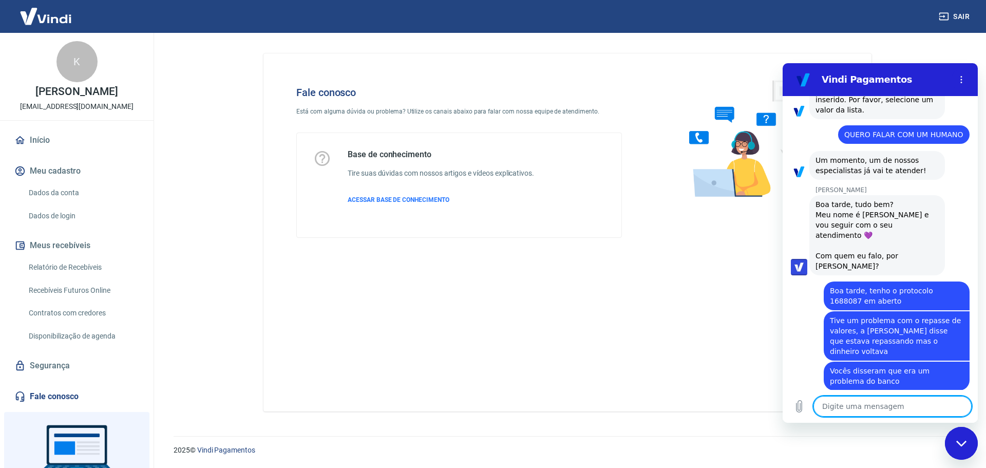
scroll to position [1180, 0]
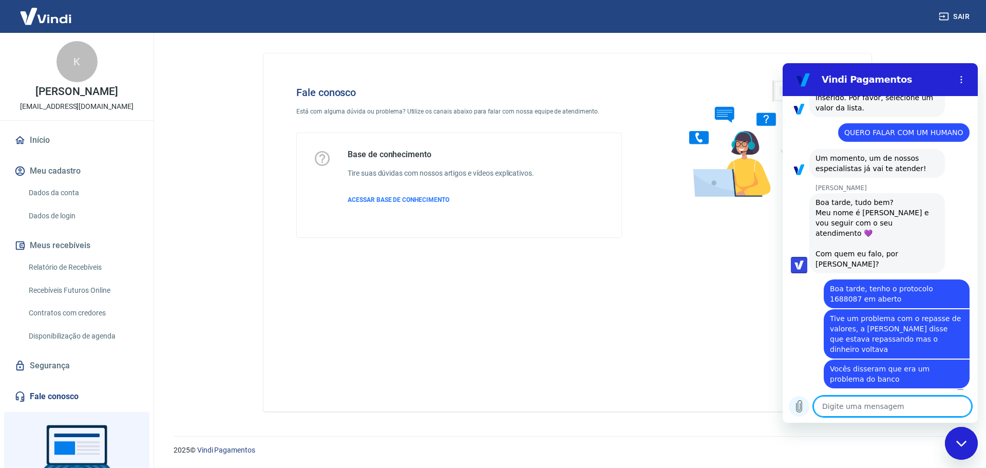
click at [801, 411] on icon "Carregar arquivo" at bounding box center [800, 407] width 6 height 12
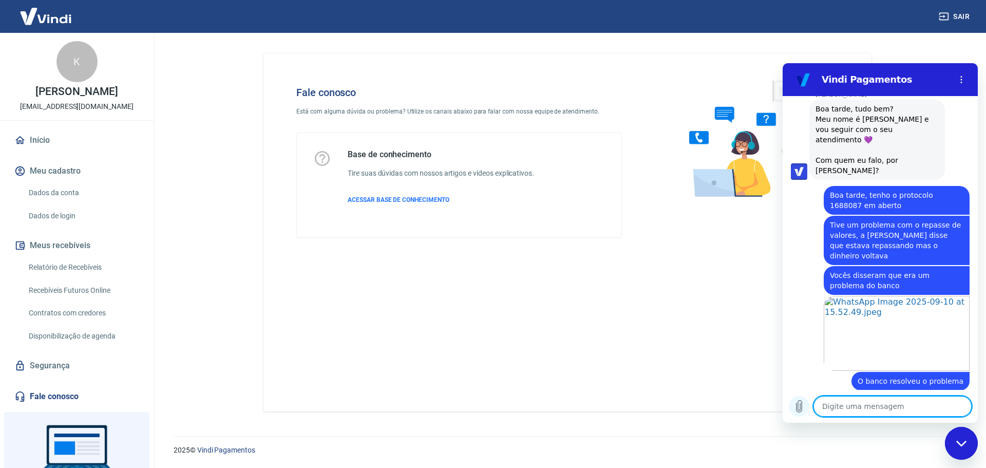
scroll to position [1276, 0]
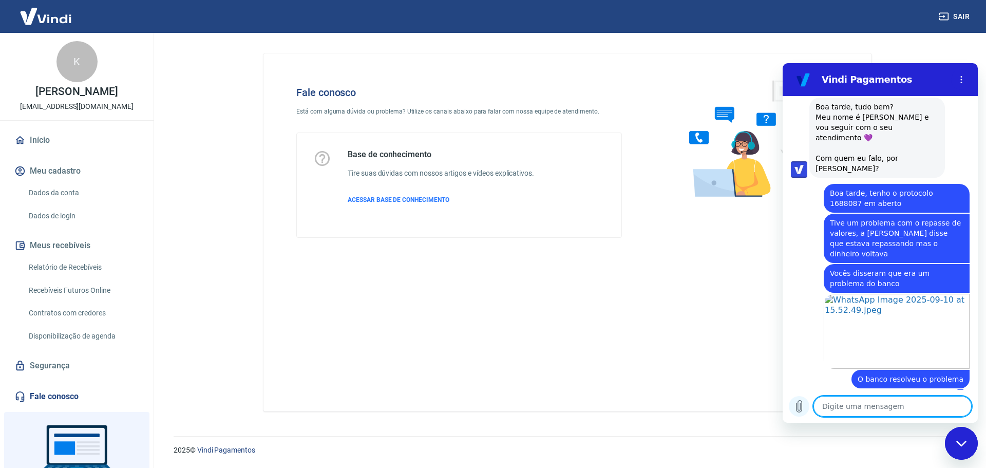
click at [796, 407] on icon "Carregar arquivo" at bounding box center [799, 406] width 12 height 12
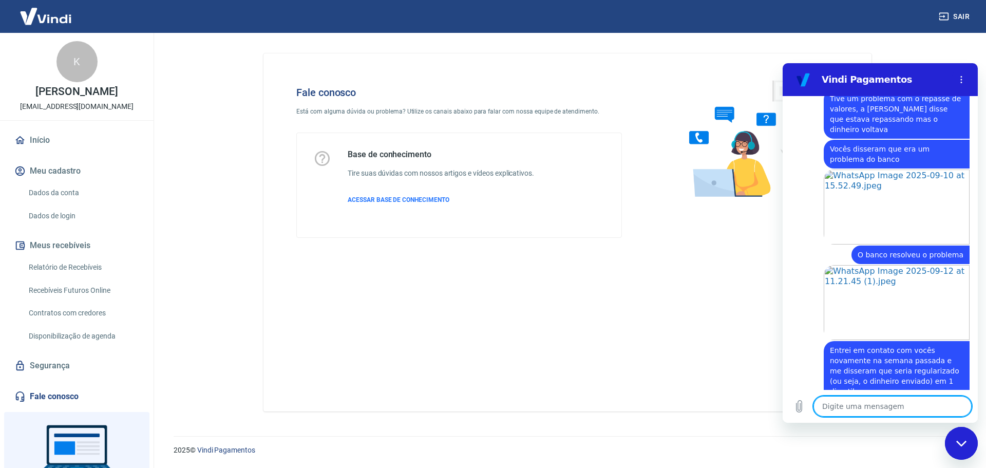
scroll to position [1402, 0]
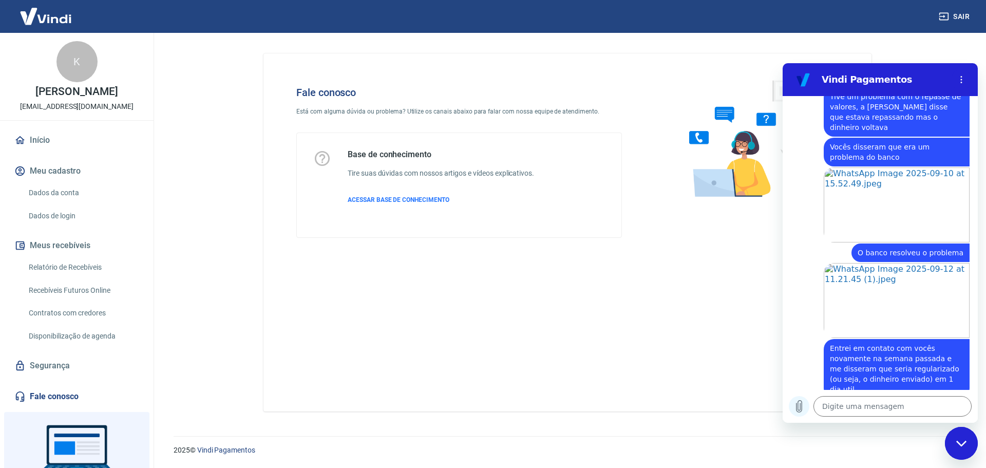
click at [803, 410] on icon "Carregar arquivo" at bounding box center [799, 406] width 12 height 12
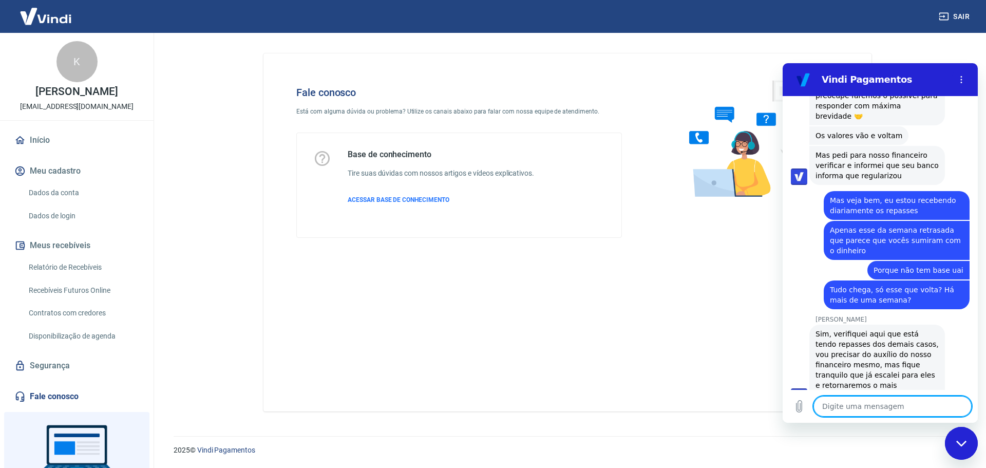
scroll to position [2167, 0]
